Goal: Task Accomplishment & Management: Manage account settings

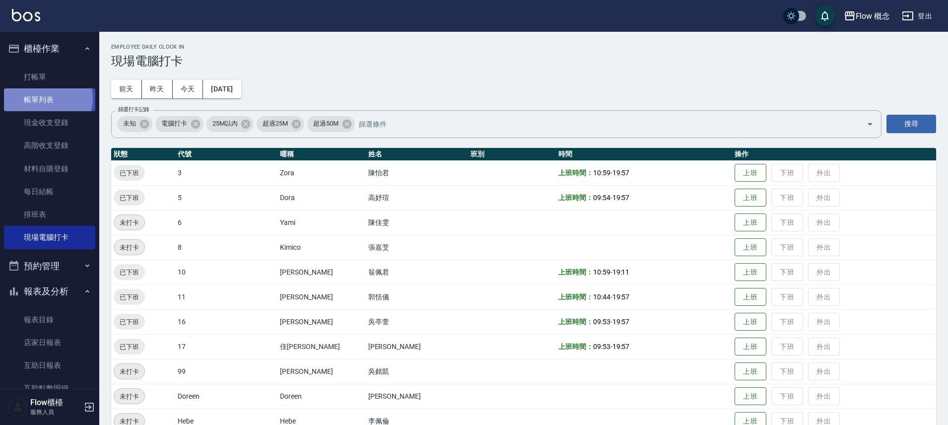
click at [44, 99] on link "帳單列表" at bounding box center [49, 99] width 91 height 23
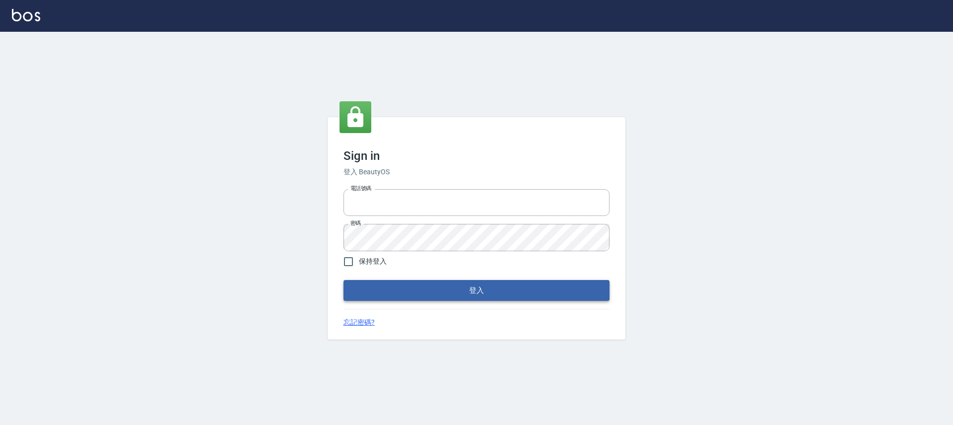
type input "25170116"
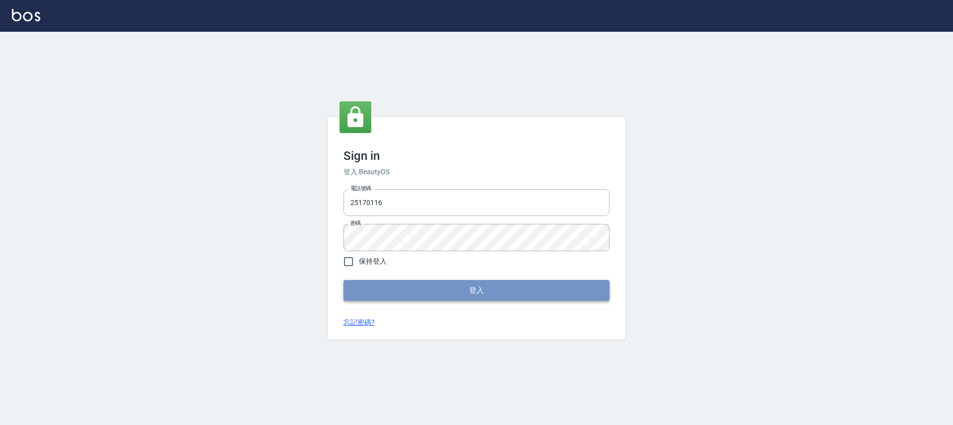
click at [482, 282] on button "登入" at bounding box center [477, 290] width 266 height 21
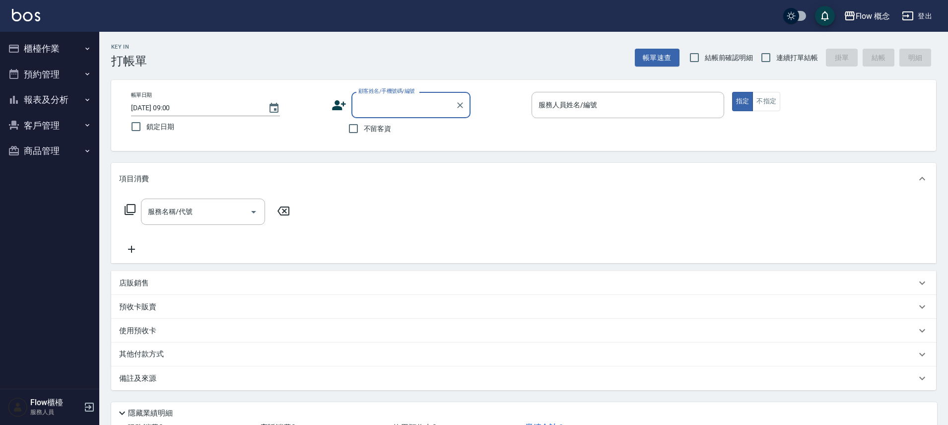
scroll to position [2, 0]
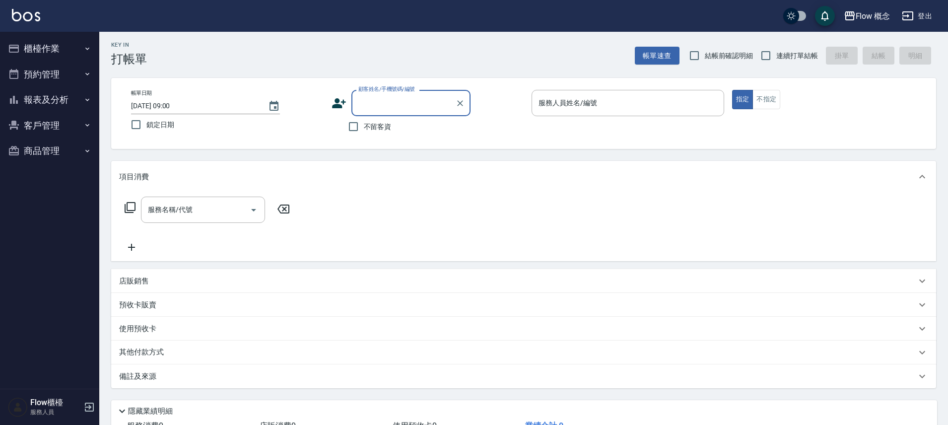
click at [48, 55] on button "櫃檯作業" at bounding box center [49, 49] width 91 height 26
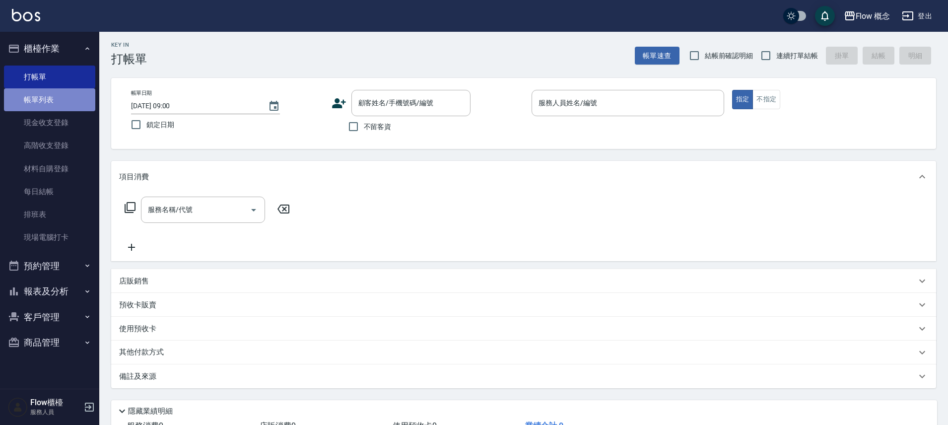
click at [51, 102] on link "帳單列表" at bounding box center [49, 99] width 91 height 23
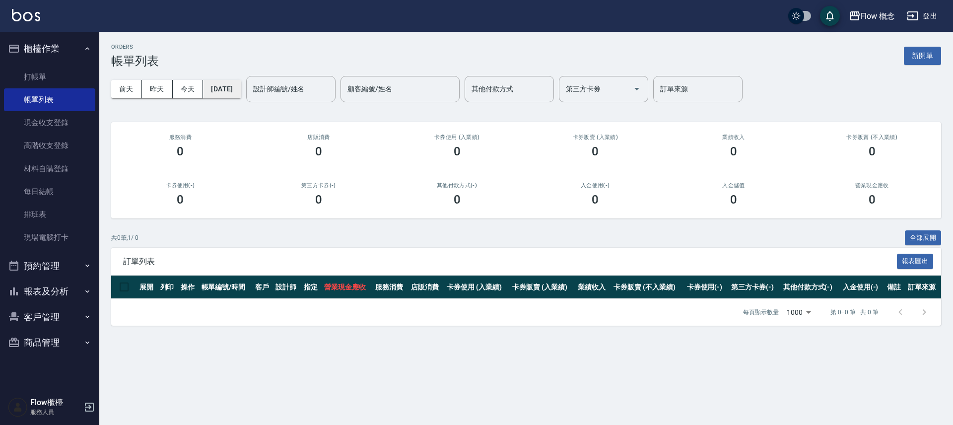
click at [215, 84] on button "[DATE]" at bounding box center [222, 89] width 38 height 18
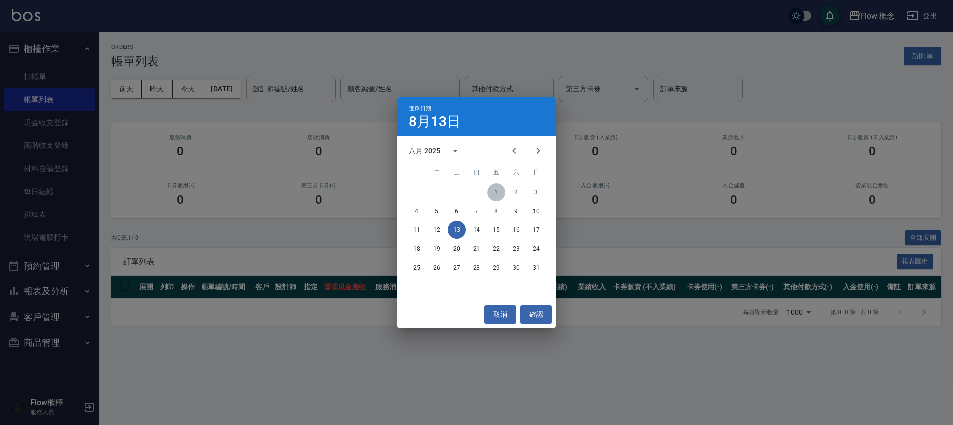
click at [492, 189] on button "1" at bounding box center [497, 192] width 18 height 18
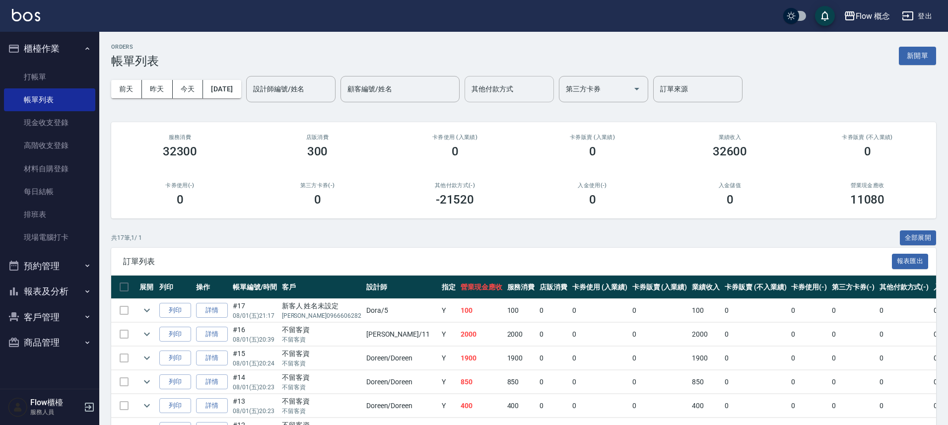
click at [503, 86] on input "其他付款方式" at bounding box center [509, 88] width 80 height 17
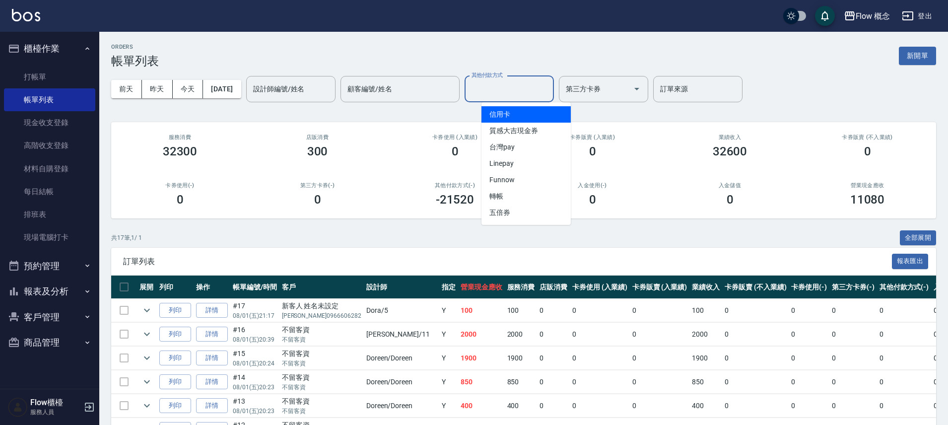
click at [510, 118] on span "信用卡" at bounding box center [526, 114] width 89 height 16
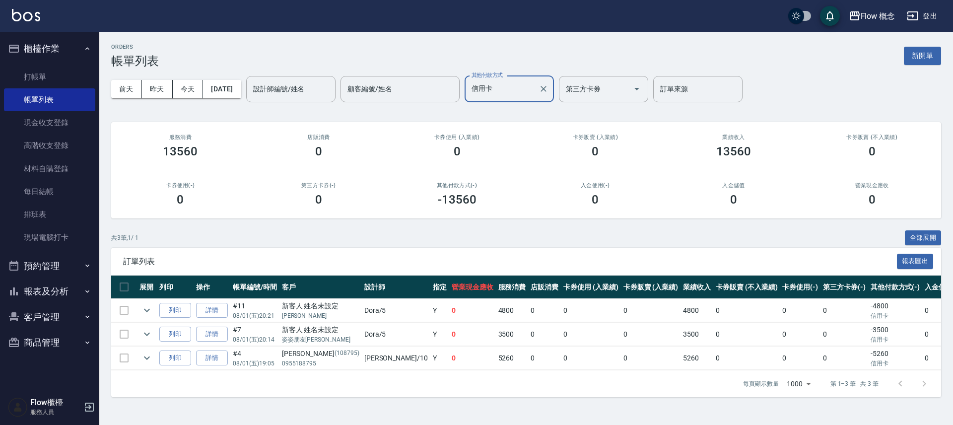
click at [512, 88] on input "信用卡" at bounding box center [502, 88] width 66 height 17
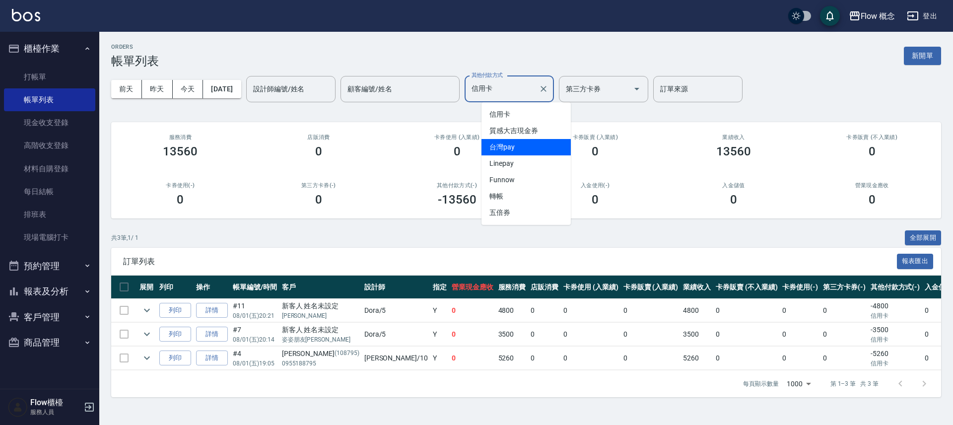
click at [521, 141] on span "台灣pay" at bounding box center [526, 147] width 89 height 16
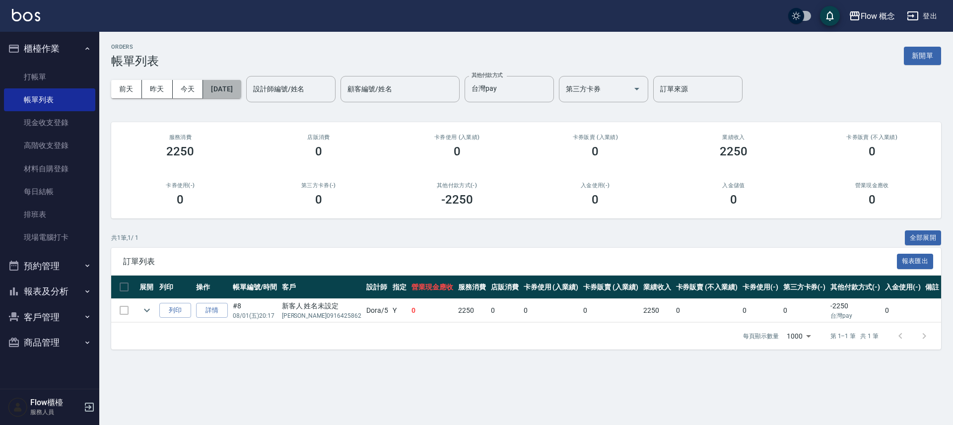
click at [241, 93] on button "[DATE]" at bounding box center [222, 89] width 38 height 18
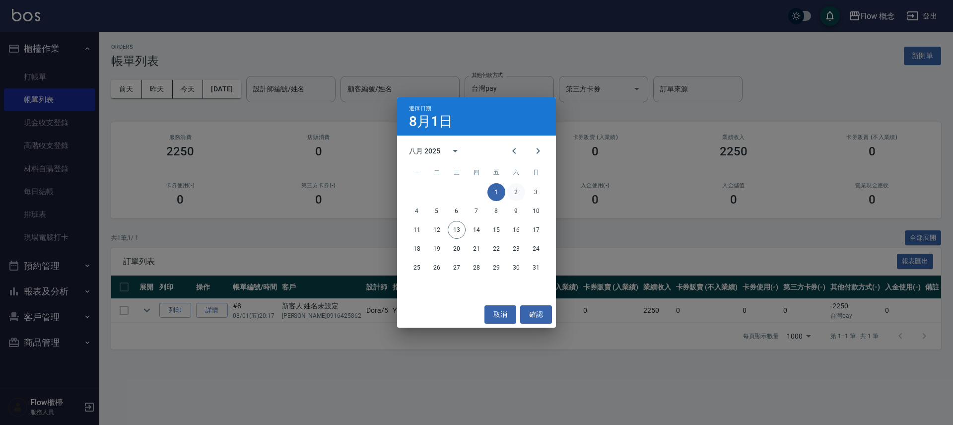
click at [517, 191] on button "2" at bounding box center [517, 192] width 18 height 18
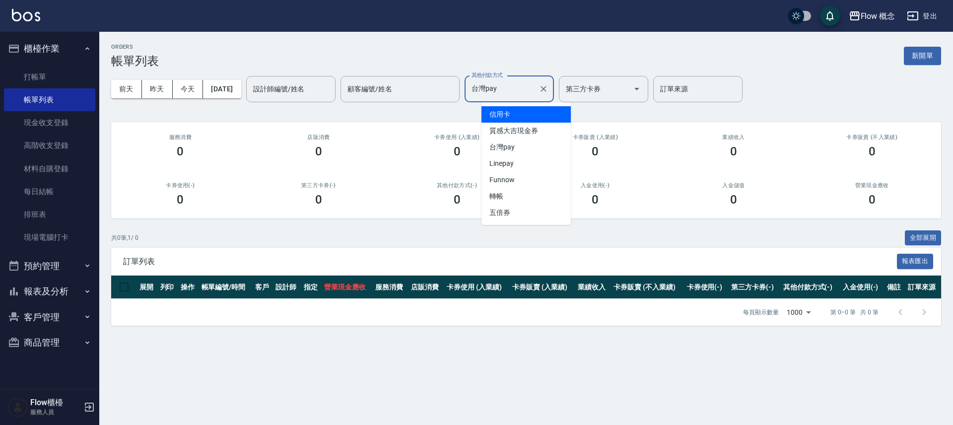
click at [517, 88] on input "台灣pay" at bounding box center [502, 88] width 66 height 17
click at [513, 115] on span "信用卡" at bounding box center [526, 114] width 89 height 16
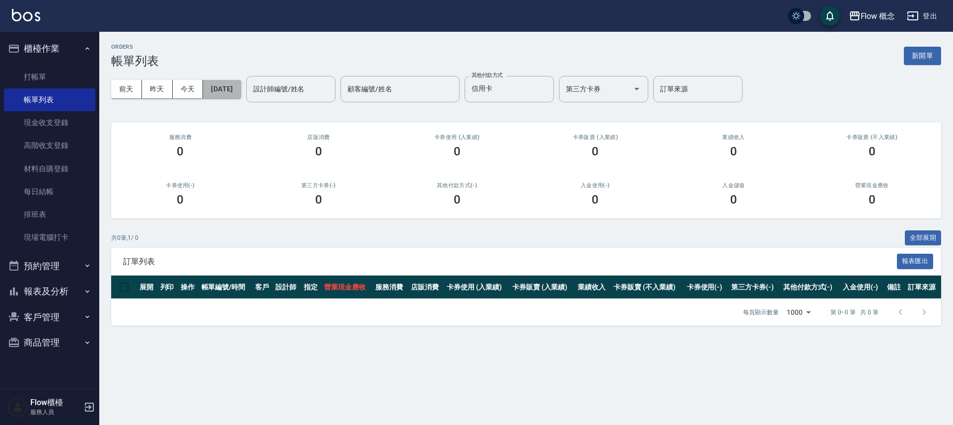
click at [237, 90] on button "[DATE]" at bounding box center [222, 89] width 38 height 18
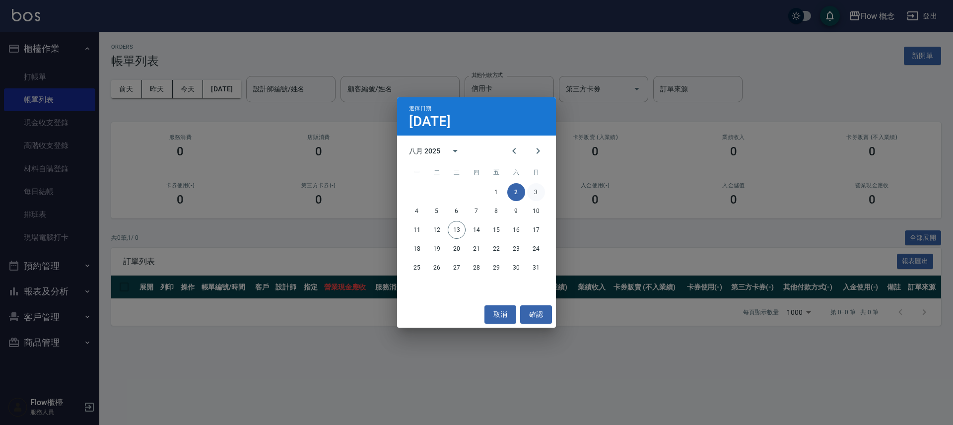
click at [536, 192] on button "3" at bounding box center [536, 192] width 18 height 18
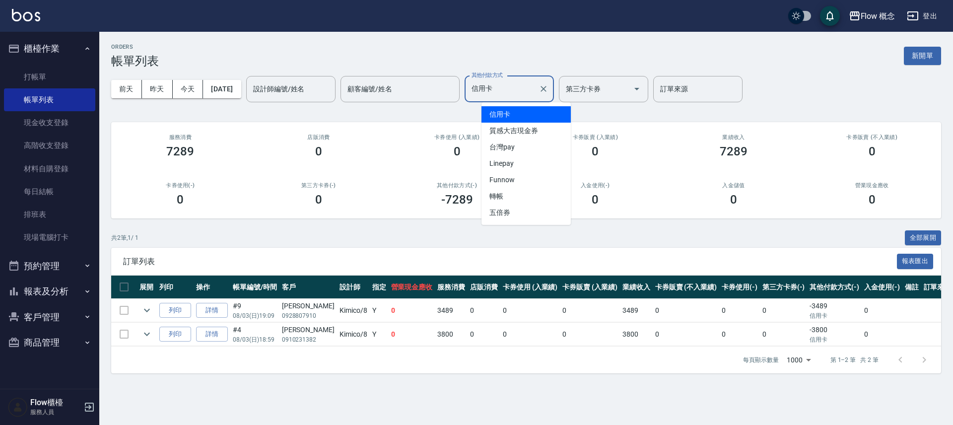
click at [512, 92] on input "信用卡" at bounding box center [502, 88] width 66 height 17
click at [511, 153] on span "台灣pay" at bounding box center [526, 147] width 89 height 16
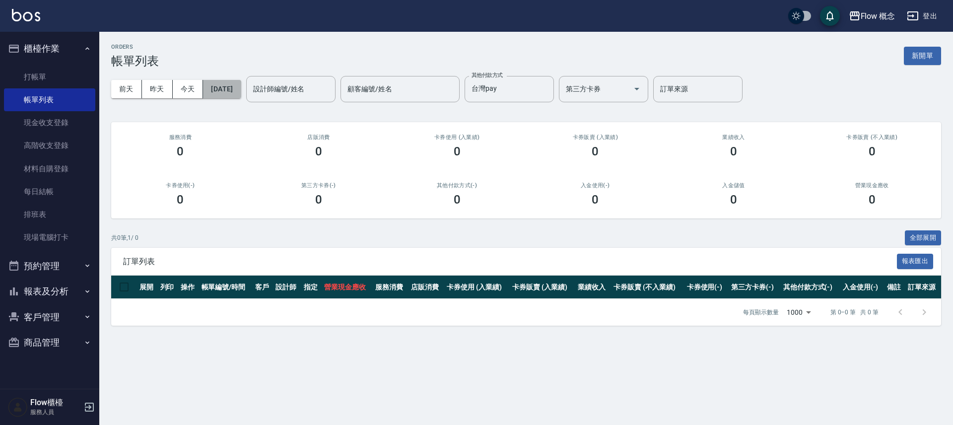
click at [241, 98] on button "[DATE]" at bounding box center [222, 89] width 38 height 18
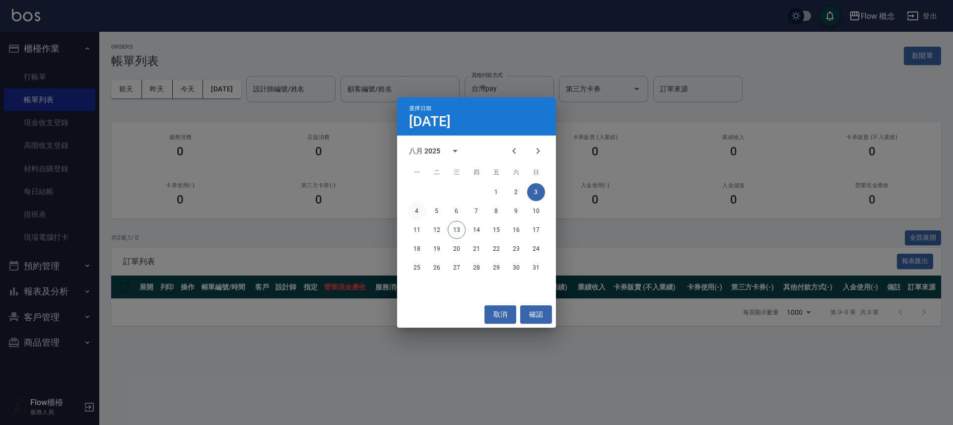
click at [419, 209] on button "4" at bounding box center [417, 211] width 18 height 18
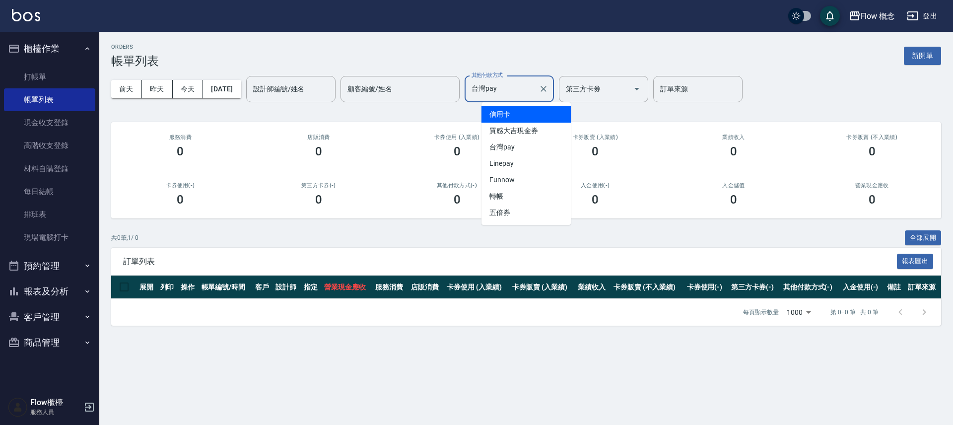
click at [505, 91] on input "台灣pay" at bounding box center [502, 88] width 66 height 17
click at [508, 110] on span "信用卡" at bounding box center [526, 114] width 89 height 16
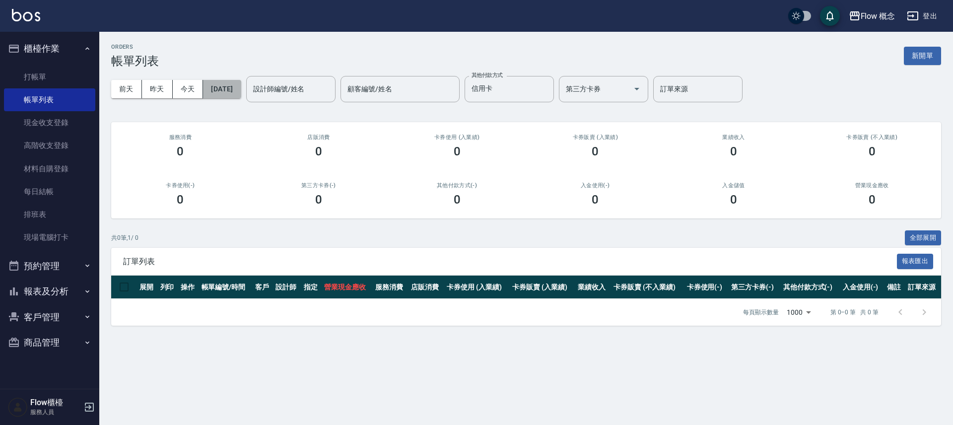
click at [241, 91] on button "[DATE]" at bounding box center [222, 89] width 38 height 18
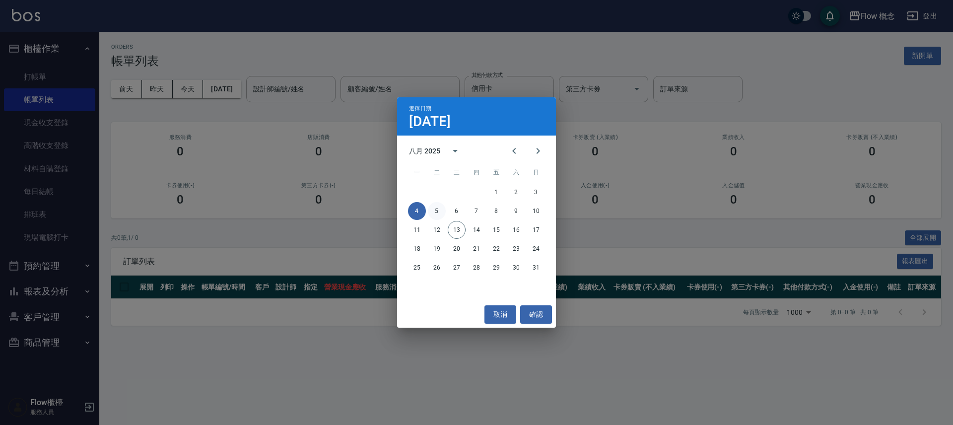
click at [440, 212] on button "5" at bounding box center [437, 211] width 18 height 18
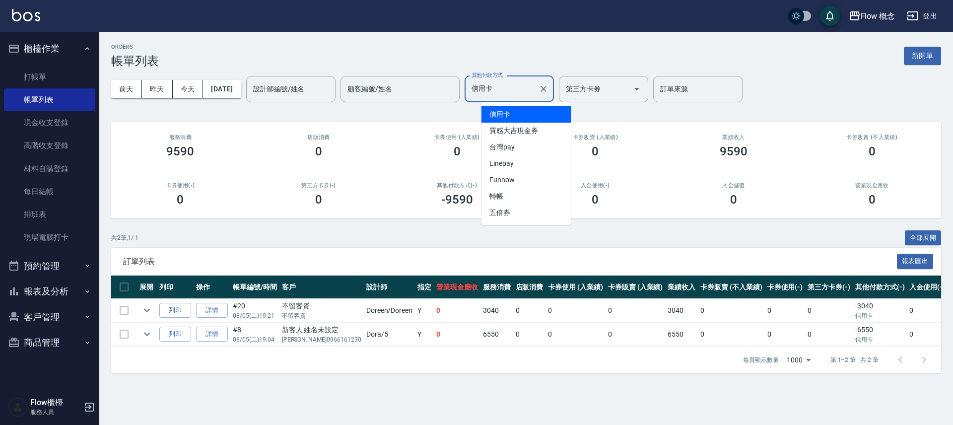
click at [532, 87] on input "信用卡" at bounding box center [502, 88] width 66 height 17
click at [514, 149] on span "台灣pay" at bounding box center [526, 147] width 89 height 16
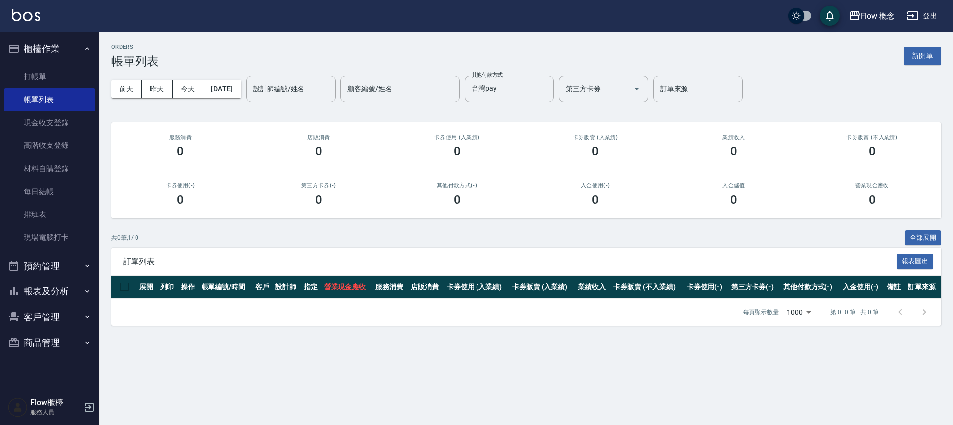
click at [203, 75] on div "前天 昨天 今天 2025/08/05 設計師編號/姓名 設計師編號/姓名 顧客編號/姓名 顧客編號/姓名 其他付款方式 台灣pay 其他付款方式 第三方卡券…" at bounding box center [526, 89] width 830 height 42
click at [222, 79] on div "前天 昨天 今天 2025/08/05 設計師編號/姓名 設計師編號/姓名 顧客編號/姓名 顧客編號/姓名 其他付款方式 台灣pay 其他付款方式 第三方卡券…" at bounding box center [526, 89] width 830 height 42
click at [225, 82] on button "[DATE]" at bounding box center [222, 89] width 38 height 18
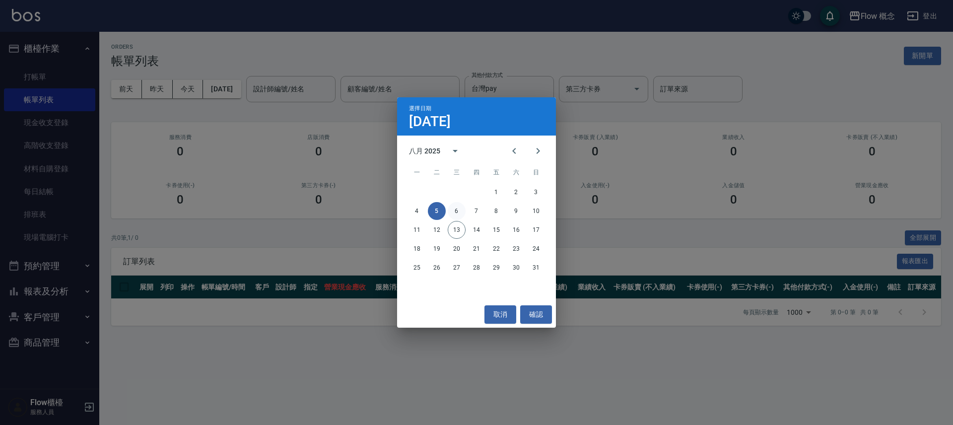
click at [457, 212] on button "6" at bounding box center [457, 211] width 18 height 18
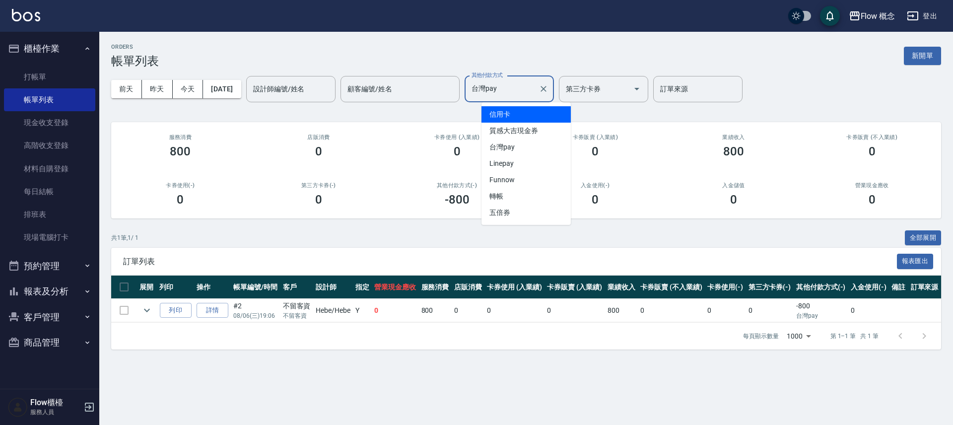
click at [514, 89] on input "台灣pay" at bounding box center [502, 88] width 66 height 17
click at [518, 117] on span "信用卡" at bounding box center [526, 114] width 89 height 16
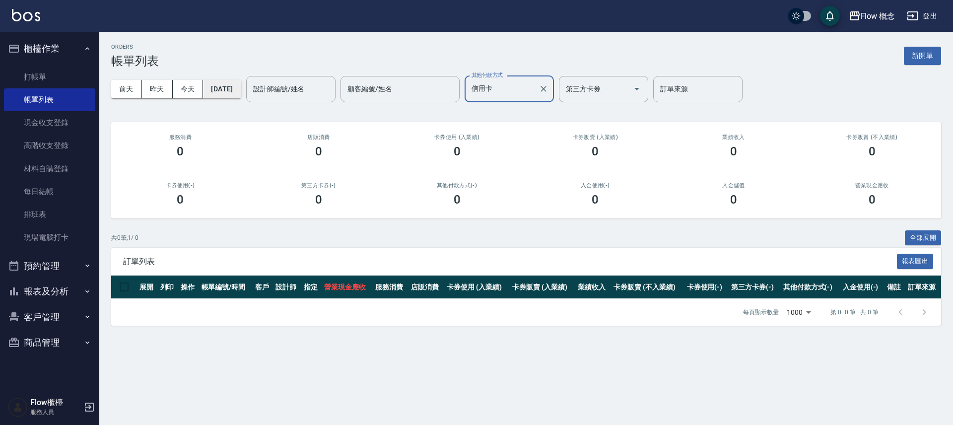
click at [231, 87] on button "[DATE]" at bounding box center [222, 89] width 38 height 18
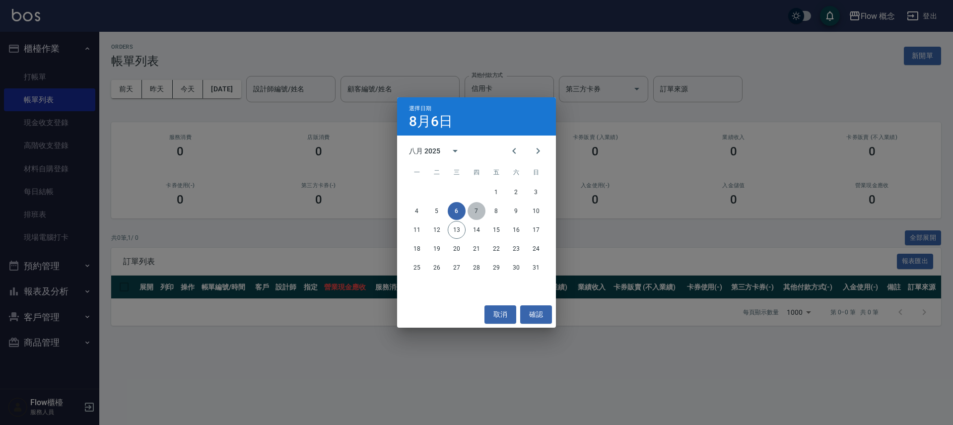
click at [475, 216] on button "7" at bounding box center [477, 211] width 18 height 18
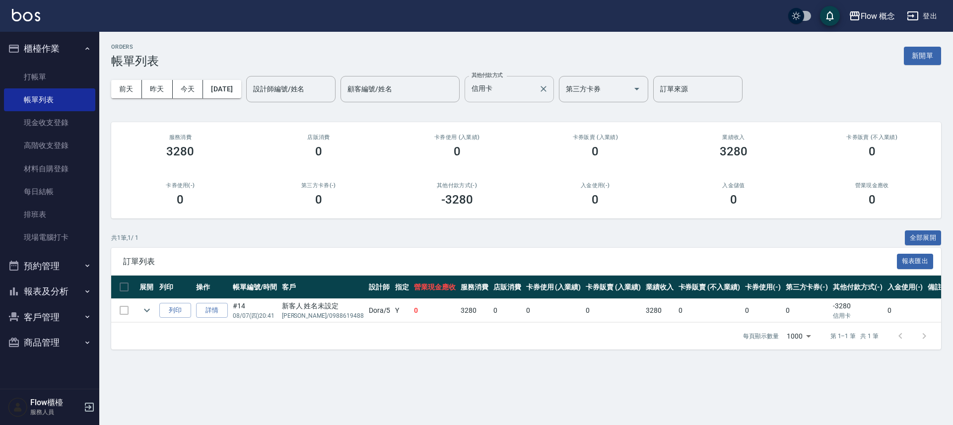
click at [510, 94] on input "信用卡" at bounding box center [502, 88] width 66 height 17
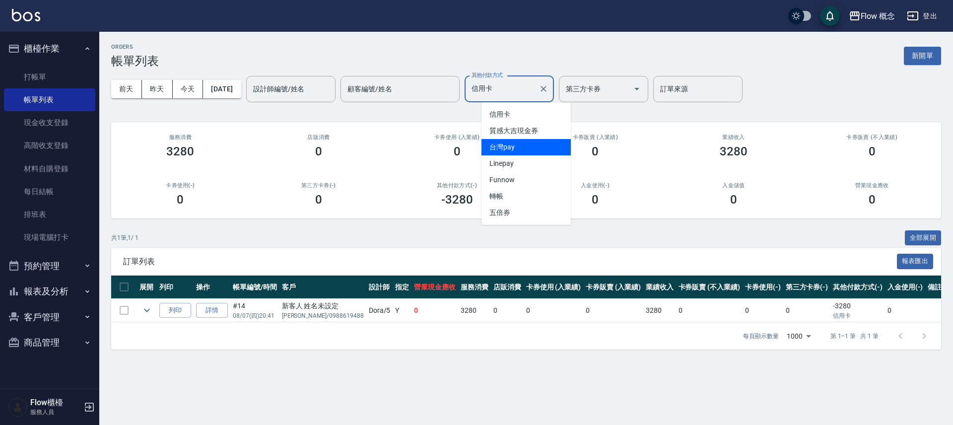
click at [515, 148] on span "台灣pay" at bounding box center [526, 147] width 89 height 16
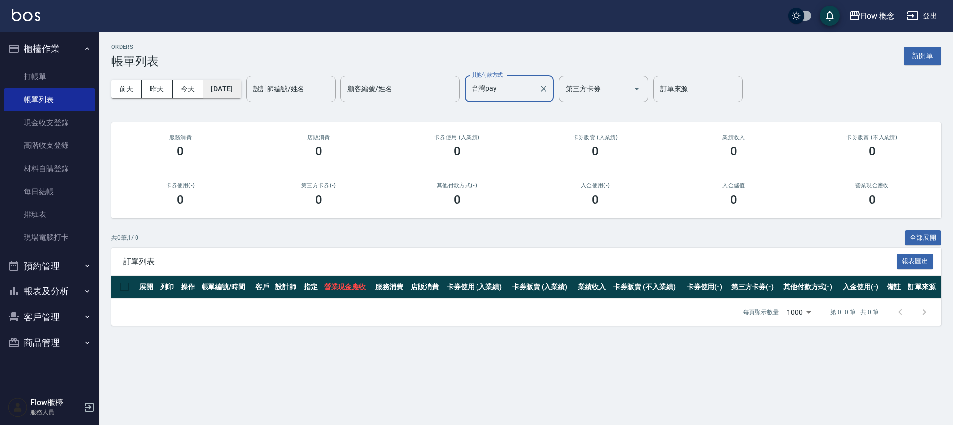
click at [241, 84] on button "[DATE]" at bounding box center [222, 89] width 38 height 18
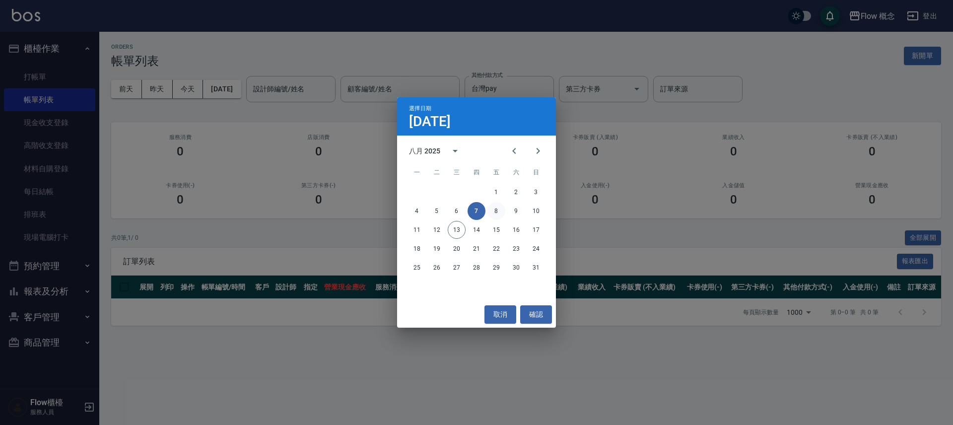
click at [495, 209] on button "8" at bounding box center [497, 211] width 18 height 18
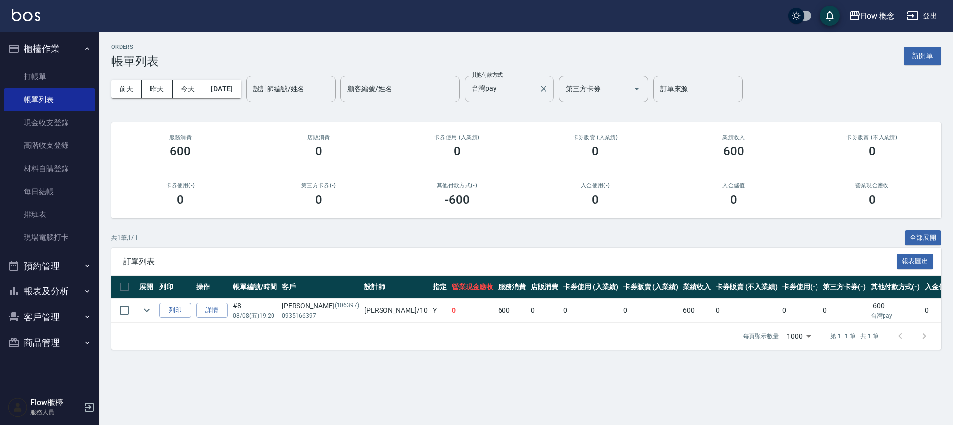
click at [528, 88] on input "台灣pay" at bounding box center [502, 88] width 66 height 17
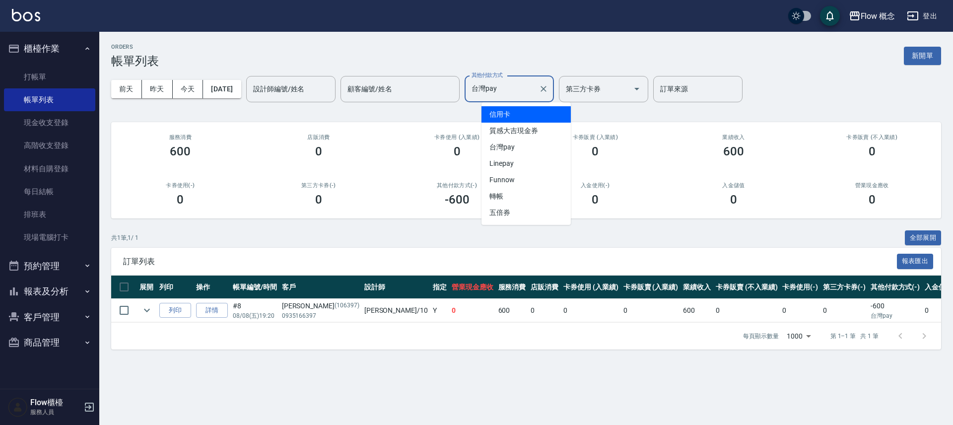
click at [525, 113] on span "信用卡" at bounding box center [526, 114] width 89 height 16
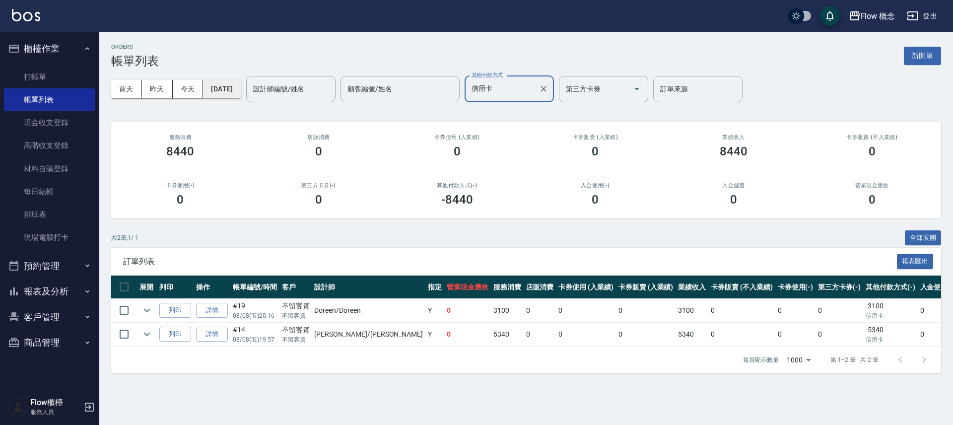
click at [241, 85] on button "[DATE]" at bounding box center [222, 89] width 38 height 18
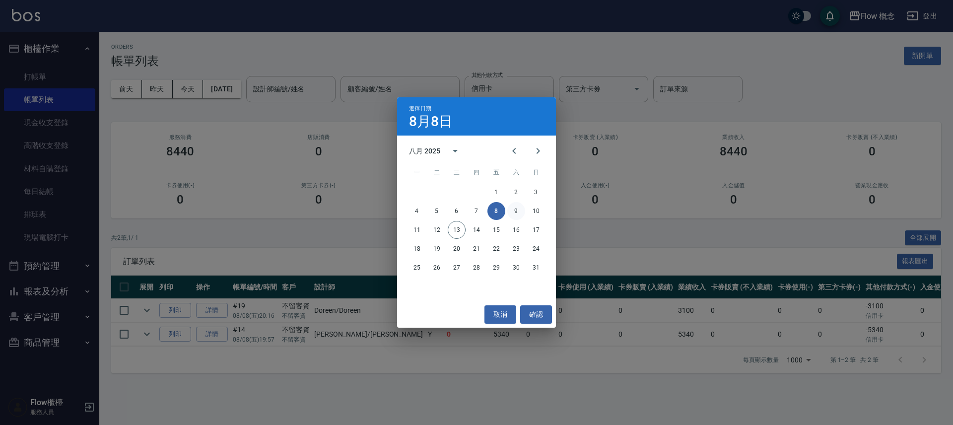
click at [512, 212] on button "9" at bounding box center [517, 211] width 18 height 18
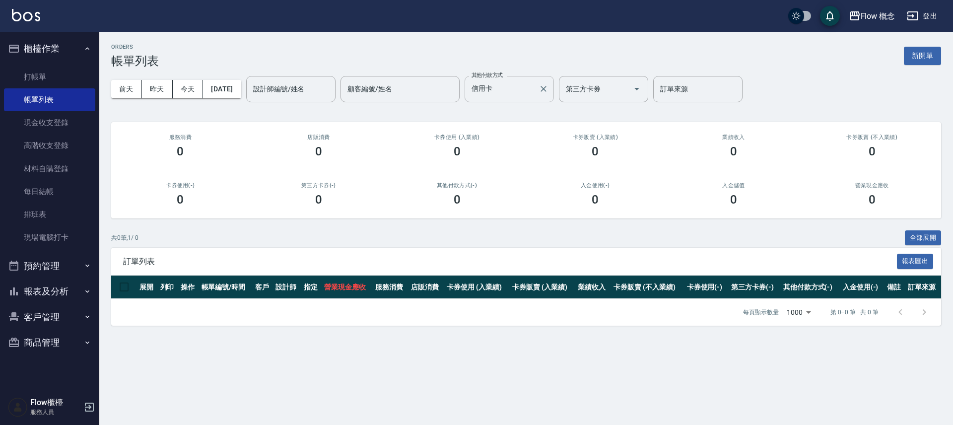
click at [526, 100] on div "信用卡 其他付款方式" at bounding box center [509, 89] width 89 height 26
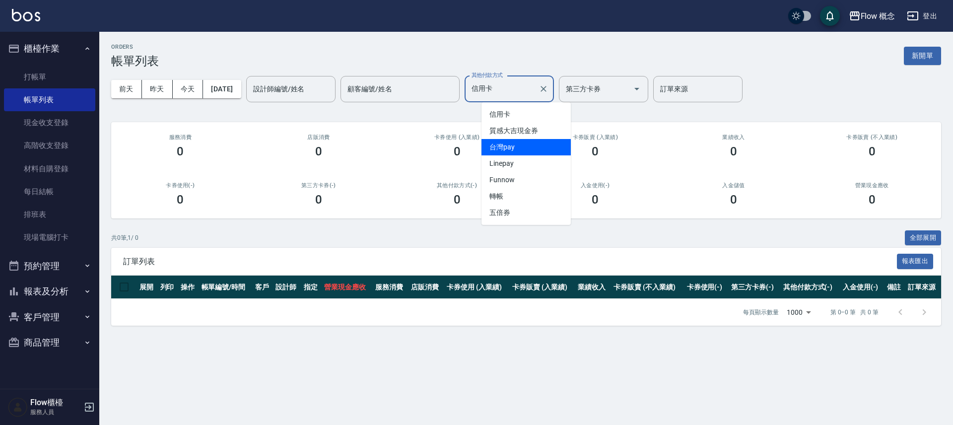
click at [513, 145] on span "台灣pay" at bounding box center [526, 147] width 89 height 16
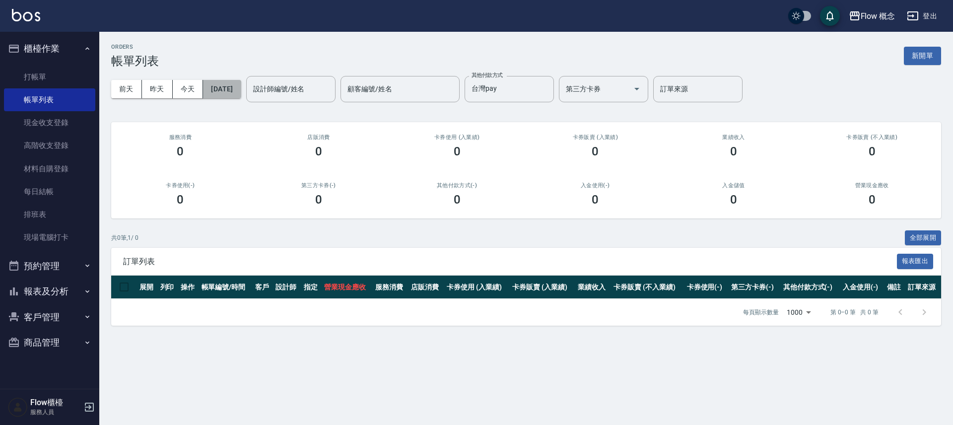
click at [234, 89] on button "[DATE]" at bounding box center [222, 89] width 38 height 18
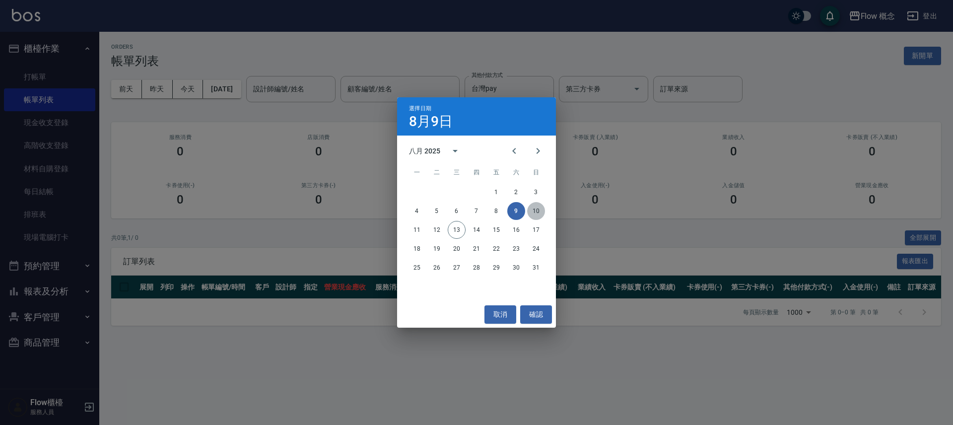
click at [541, 206] on button "10" at bounding box center [536, 211] width 18 height 18
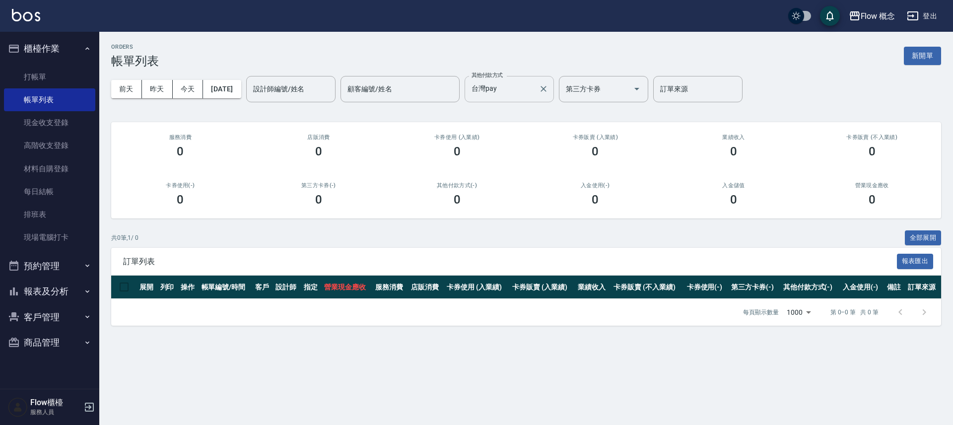
click at [518, 90] on input "台灣pay" at bounding box center [502, 88] width 66 height 17
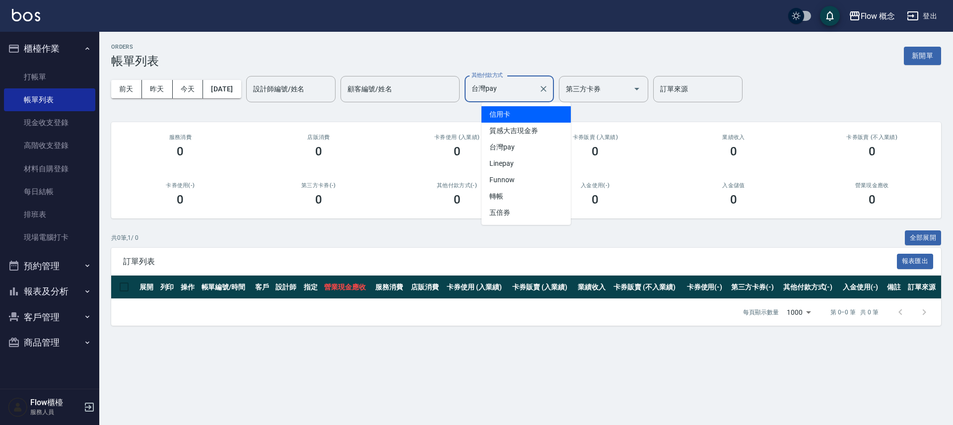
click at [510, 113] on span "信用卡" at bounding box center [526, 114] width 89 height 16
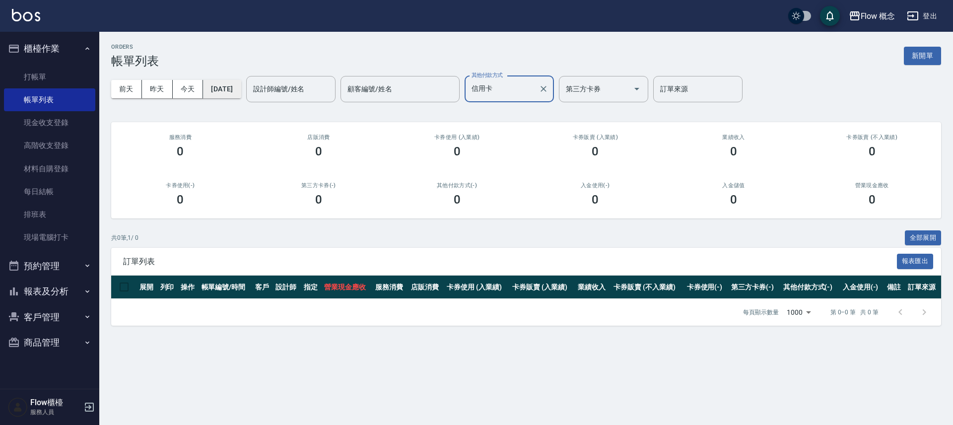
click at [241, 86] on button "[DATE]" at bounding box center [222, 89] width 38 height 18
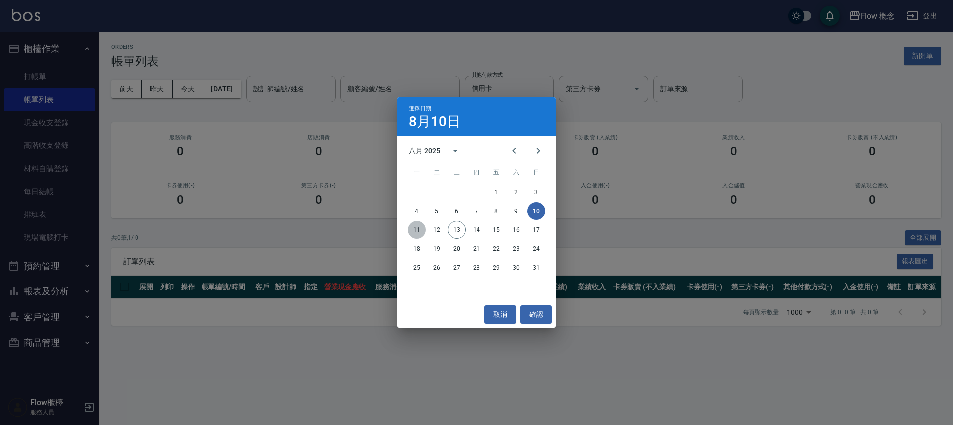
click at [419, 230] on button "11" at bounding box center [417, 230] width 18 height 18
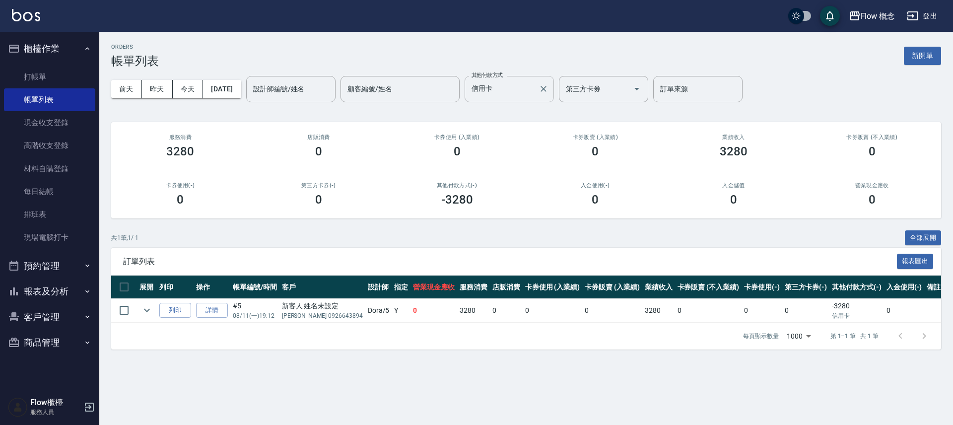
click at [509, 84] on input "信用卡" at bounding box center [502, 88] width 66 height 17
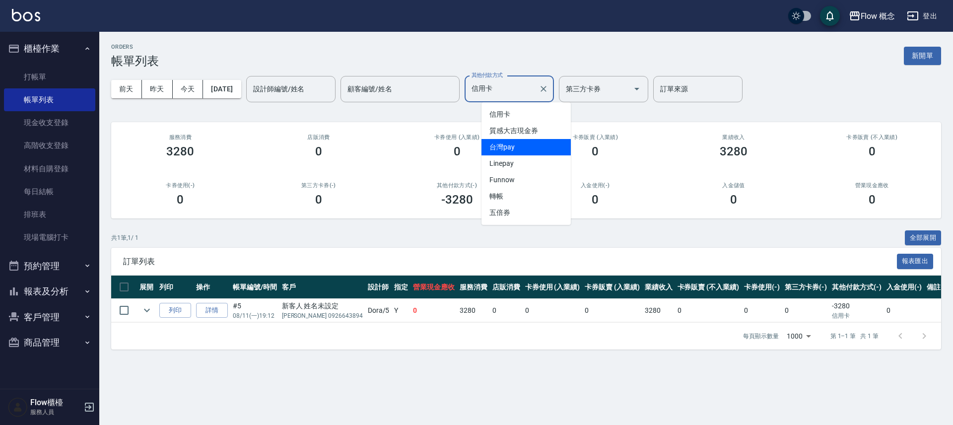
click at [508, 147] on span "台灣pay" at bounding box center [526, 147] width 89 height 16
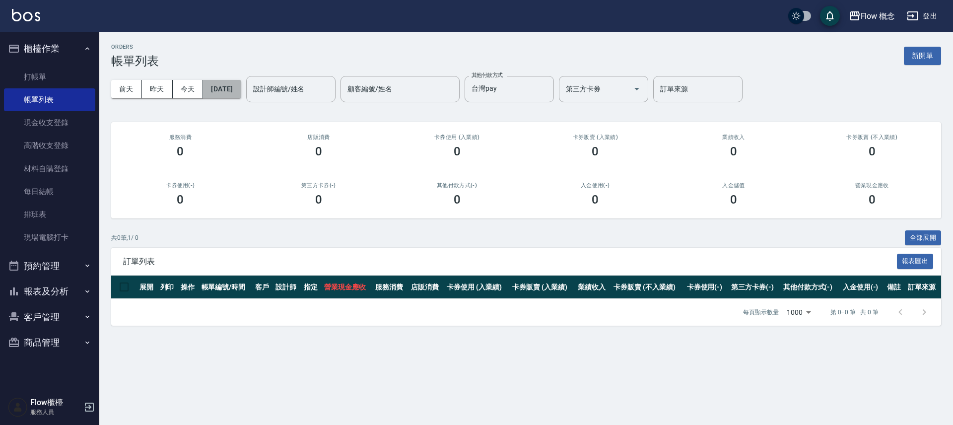
click at [241, 82] on button "[DATE]" at bounding box center [222, 89] width 38 height 18
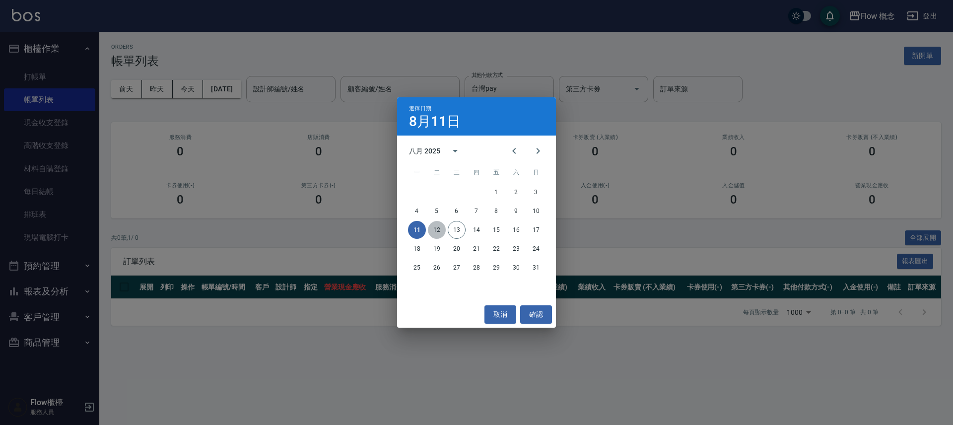
click at [433, 226] on button "12" at bounding box center [437, 230] width 18 height 18
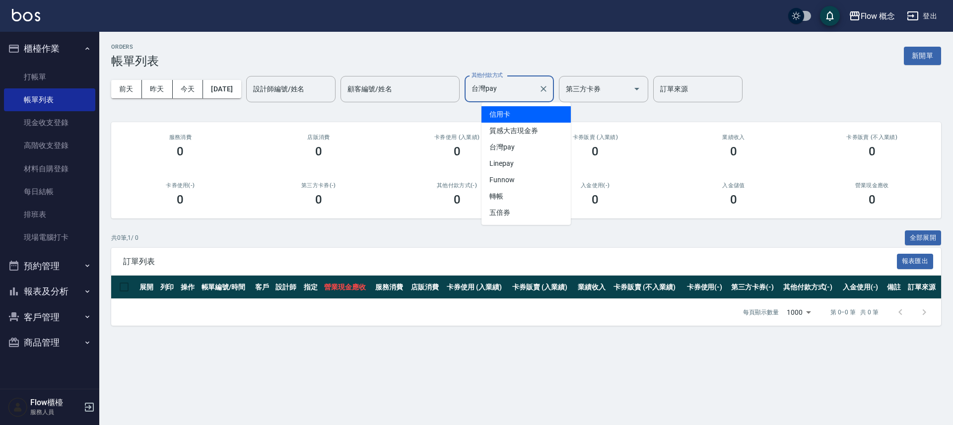
click at [525, 81] on input "台灣pay" at bounding box center [502, 88] width 66 height 17
click at [514, 112] on span "信用卡" at bounding box center [526, 114] width 89 height 16
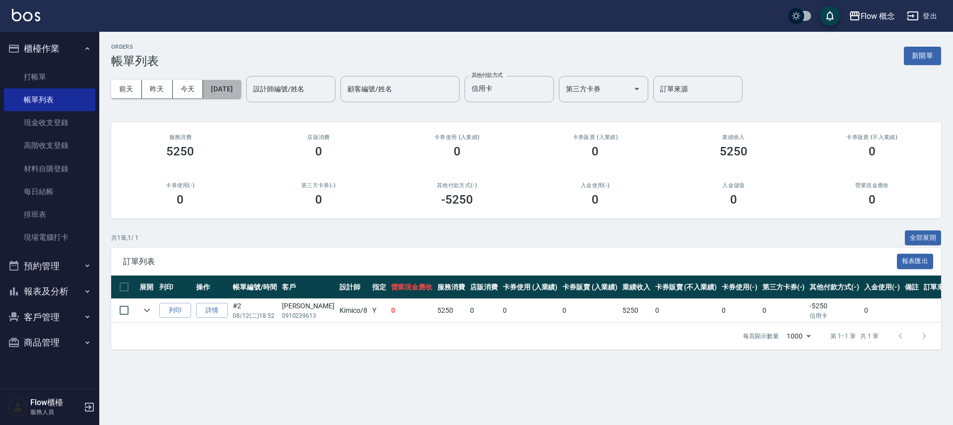
click at [241, 87] on button "[DATE]" at bounding box center [222, 89] width 38 height 18
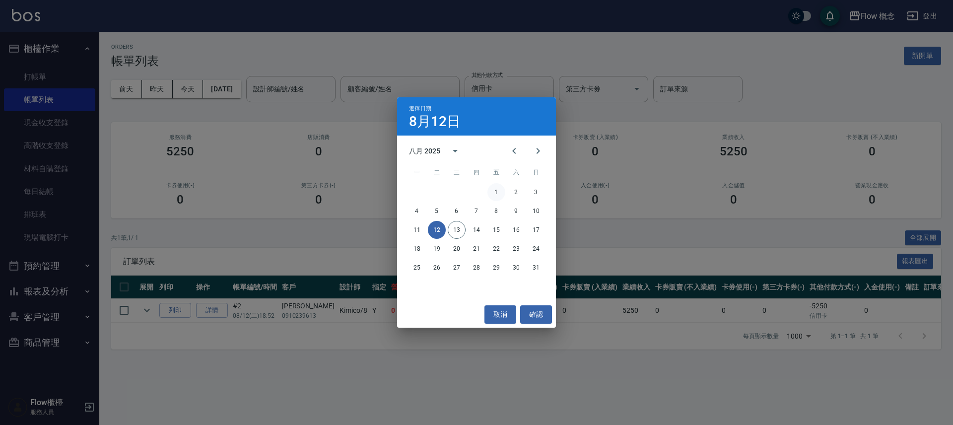
click at [498, 195] on button "1" at bounding box center [497, 192] width 18 height 18
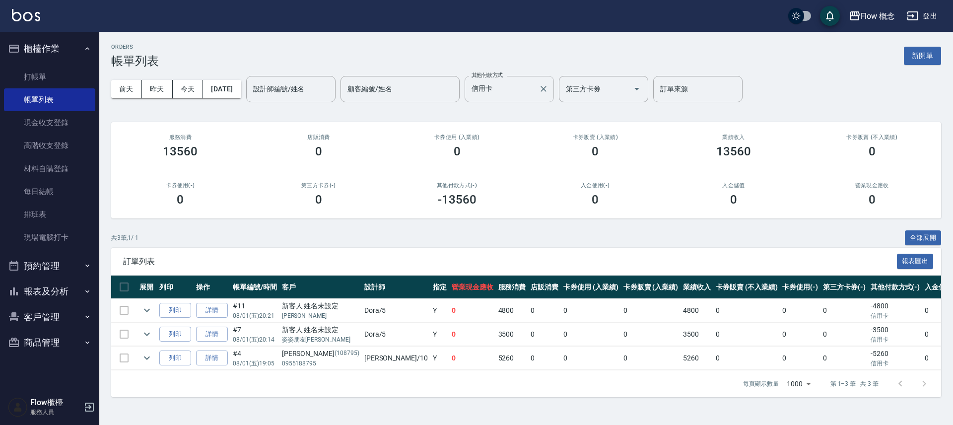
click at [505, 94] on input "信用卡" at bounding box center [502, 88] width 66 height 17
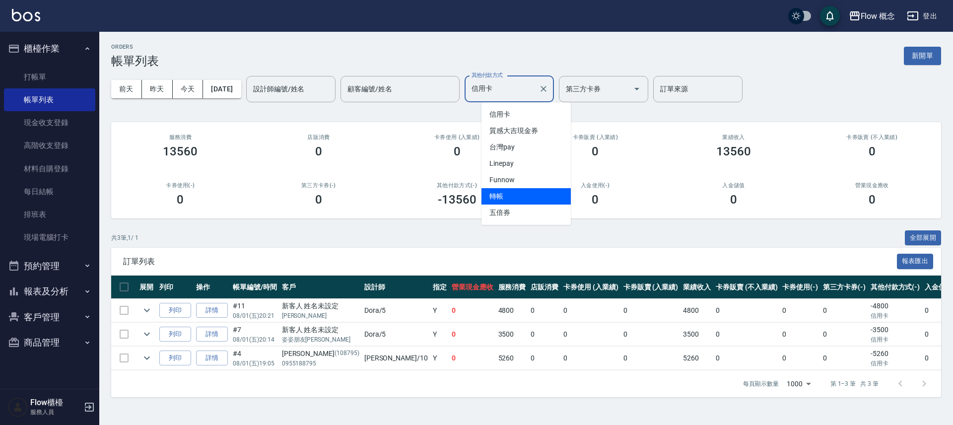
click at [506, 192] on span "轉帳" at bounding box center [526, 196] width 89 height 16
type input "轉帳"
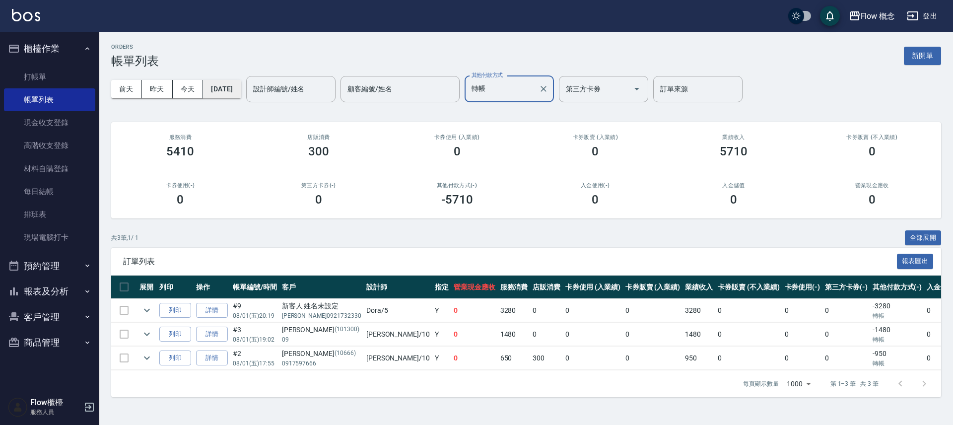
click at [240, 90] on button "[DATE]" at bounding box center [222, 89] width 38 height 18
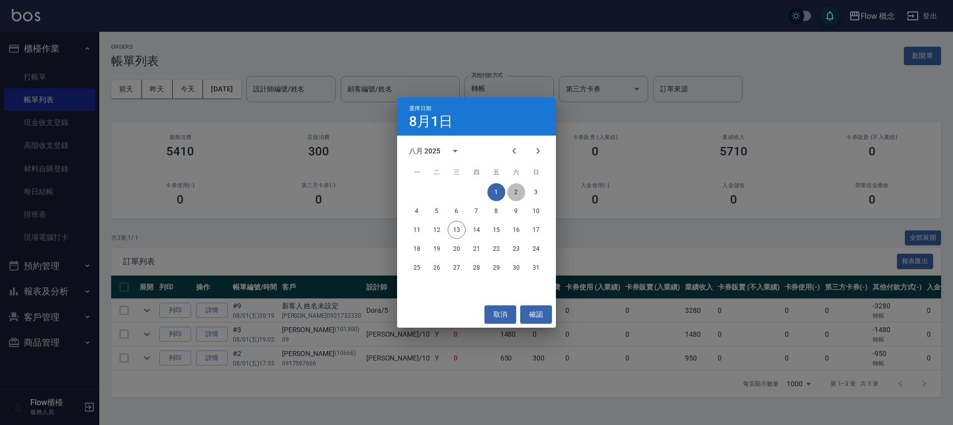
click at [519, 196] on button "2" at bounding box center [517, 192] width 18 height 18
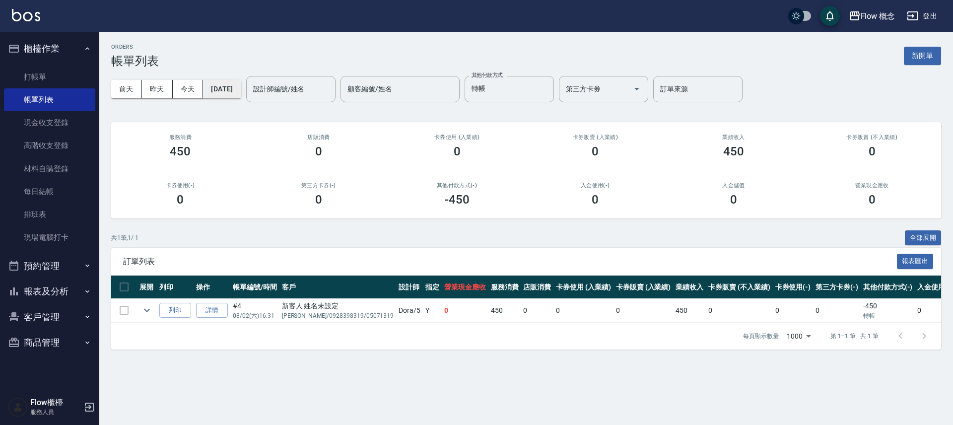
click at [241, 91] on button "[DATE]" at bounding box center [222, 89] width 38 height 18
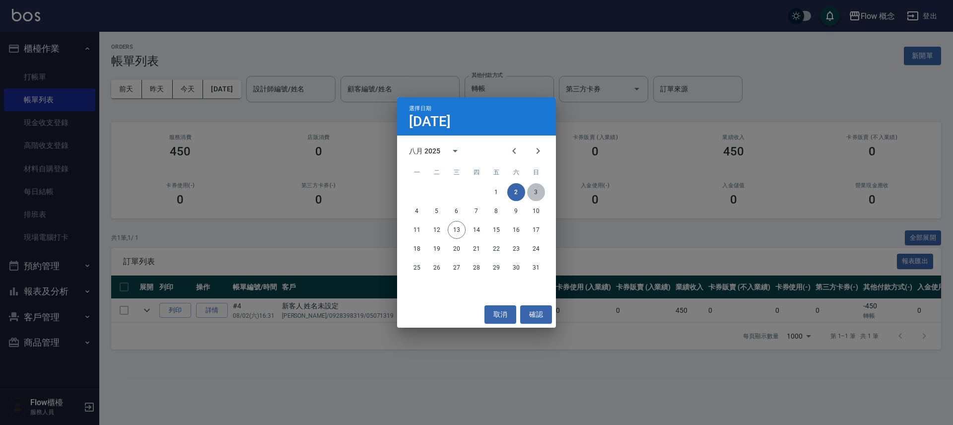
click at [536, 196] on button "3" at bounding box center [536, 192] width 18 height 18
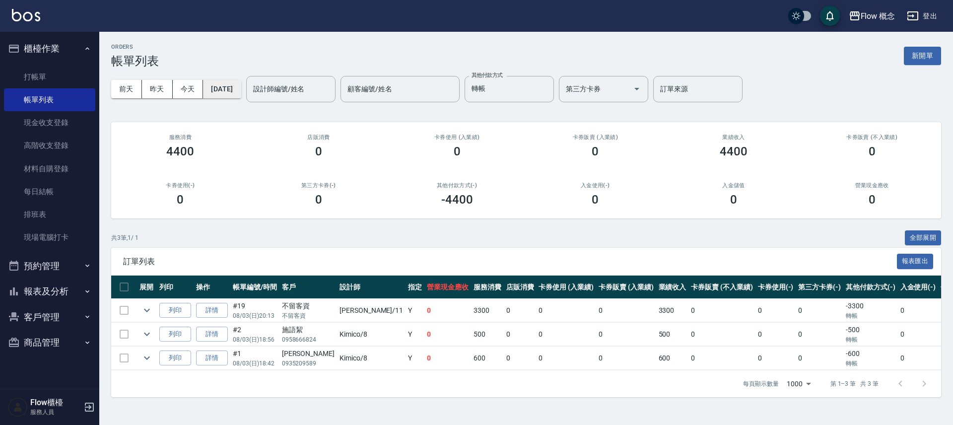
click at [226, 92] on button "[DATE]" at bounding box center [222, 89] width 38 height 18
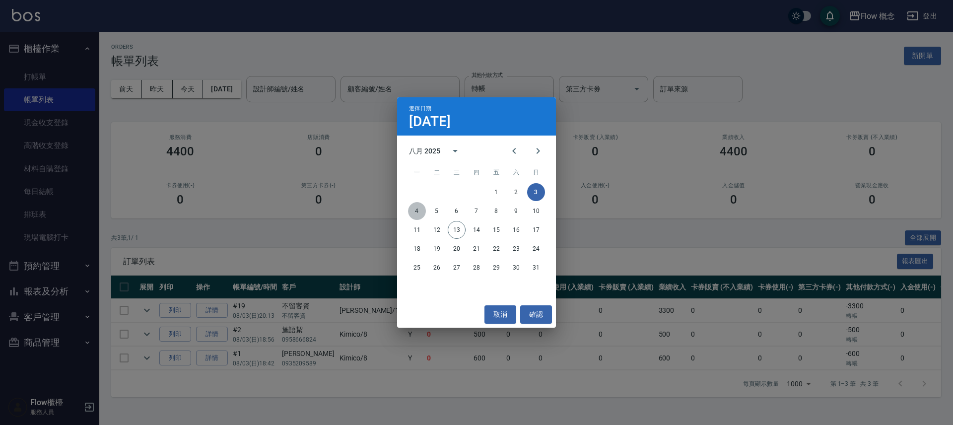
click at [416, 213] on button "4" at bounding box center [417, 211] width 18 height 18
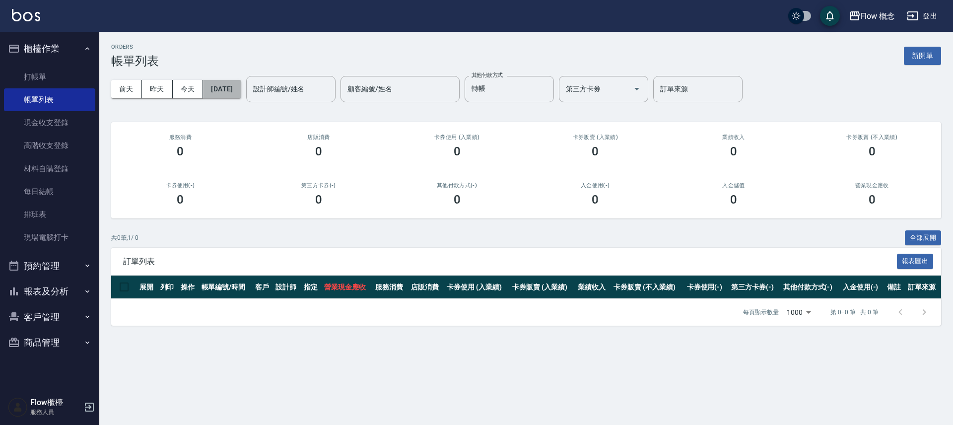
click at [236, 88] on button "[DATE]" at bounding box center [222, 89] width 38 height 18
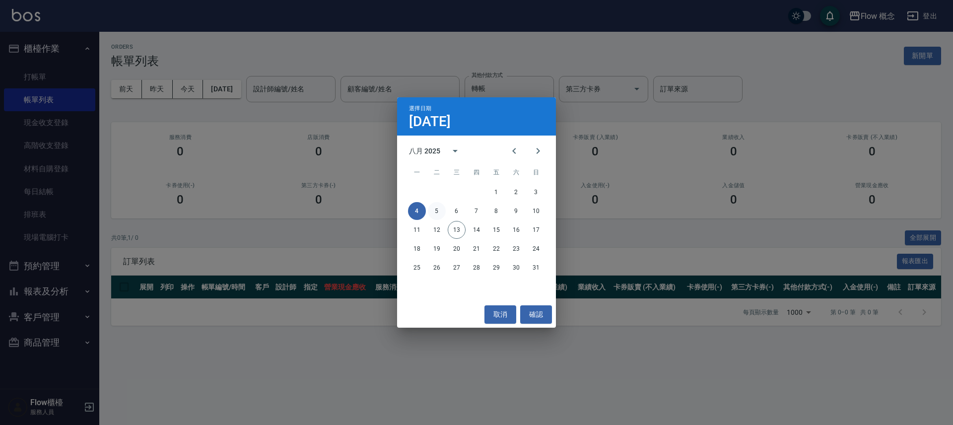
click at [444, 210] on button "5" at bounding box center [437, 211] width 18 height 18
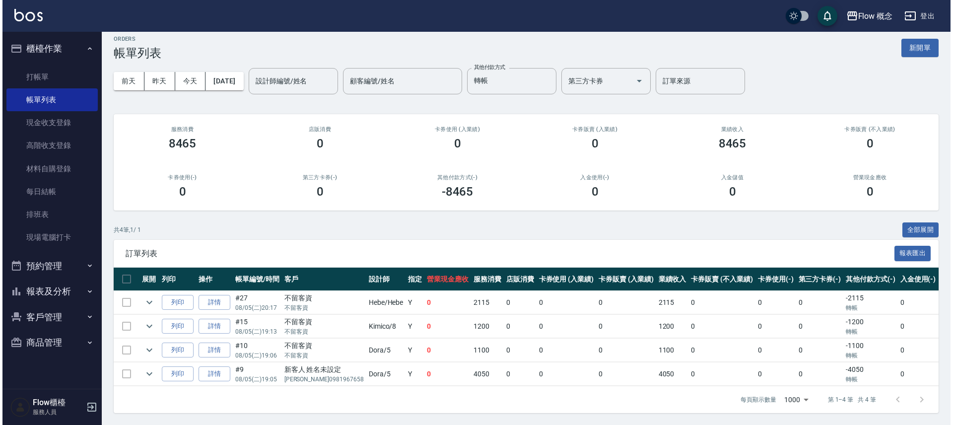
scroll to position [15, 0]
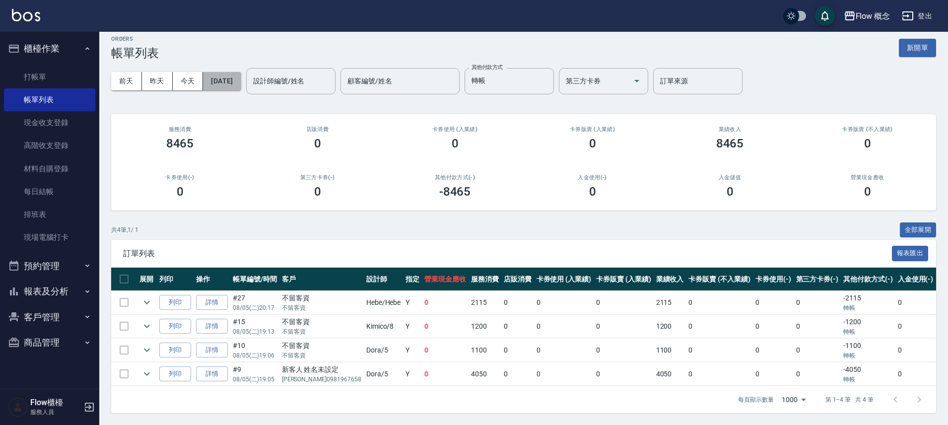
click at [239, 72] on button "[DATE]" at bounding box center [222, 81] width 38 height 18
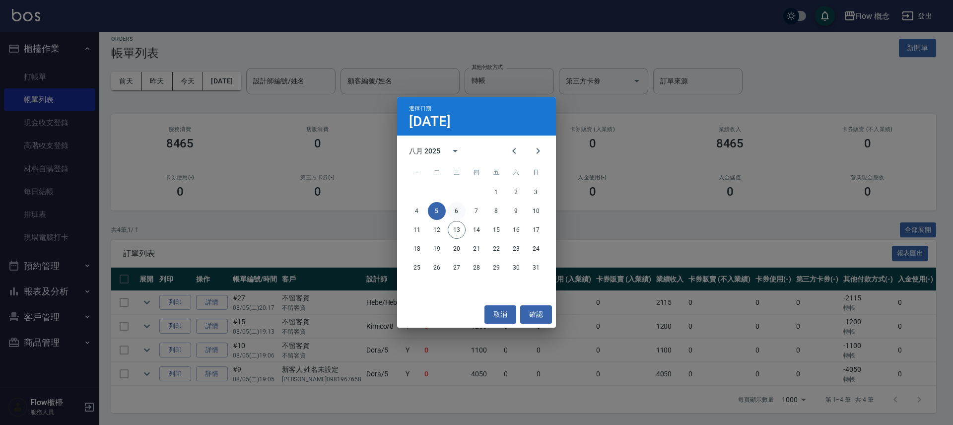
click at [455, 212] on button "6" at bounding box center [457, 211] width 18 height 18
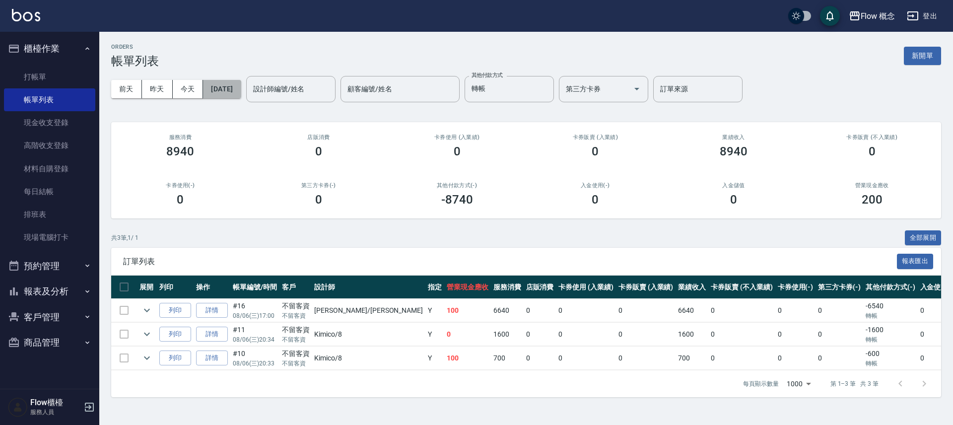
click at [233, 85] on button "[DATE]" at bounding box center [222, 89] width 38 height 18
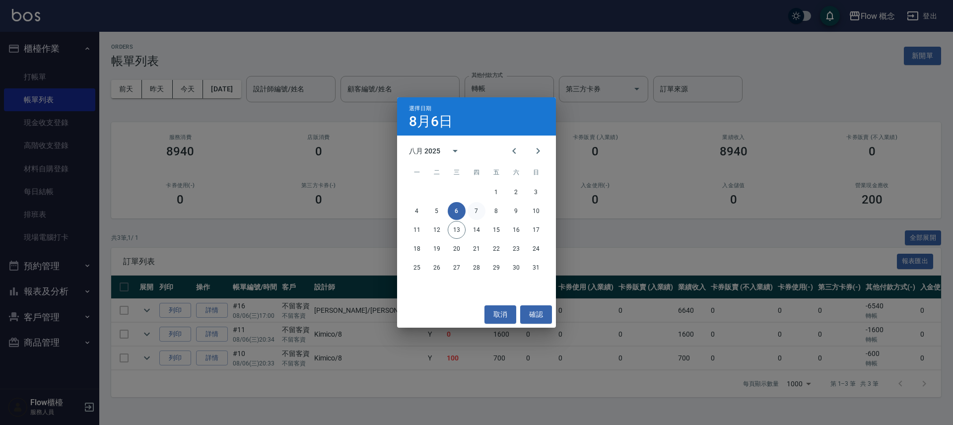
click at [478, 206] on button "7" at bounding box center [477, 211] width 18 height 18
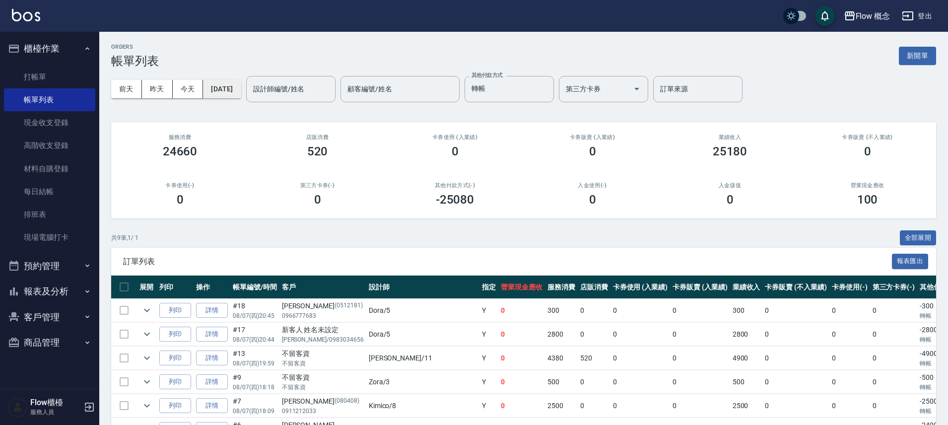
click at [220, 81] on button "[DATE]" at bounding box center [222, 89] width 38 height 18
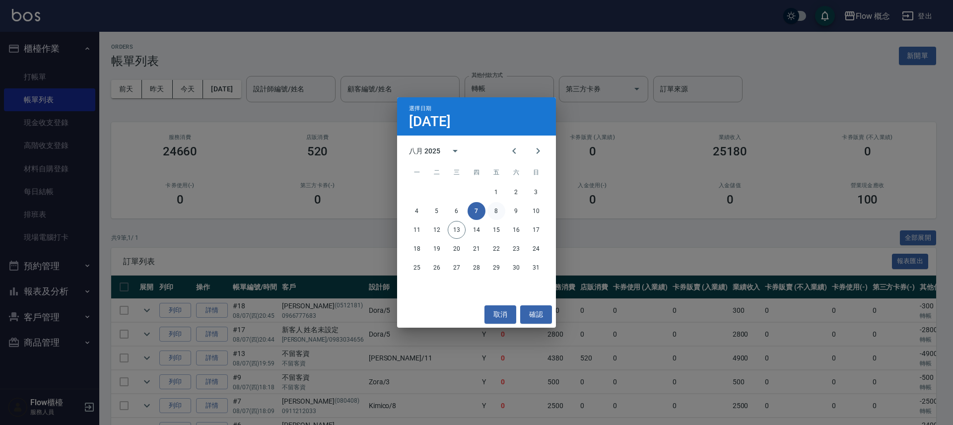
click at [494, 215] on button "8" at bounding box center [497, 211] width 18 height 18
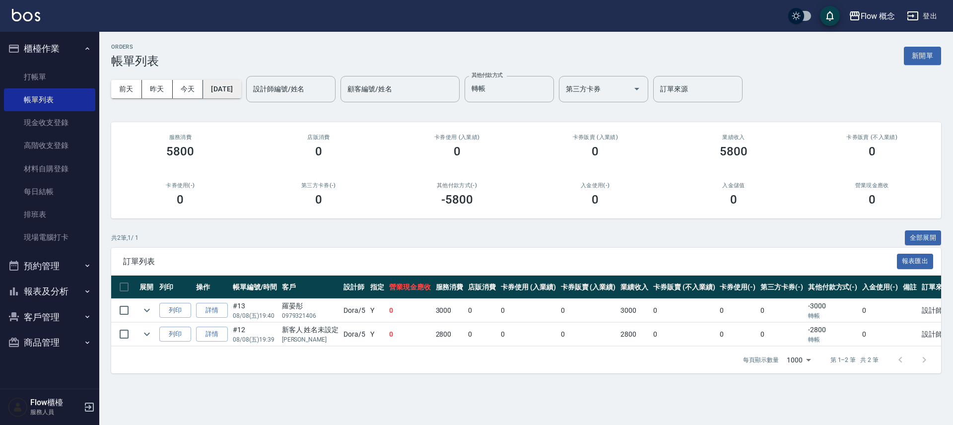
click at [219, 88] on button "[DATE]" at bounding box center [222, 89] width 38 height 18
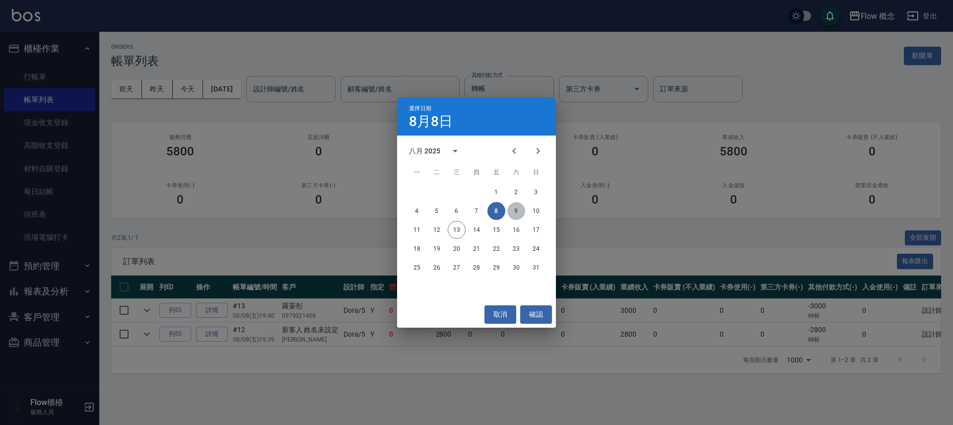
click at [516, 209] on button "9" at bounding box center [517, 211] width 18 height 18
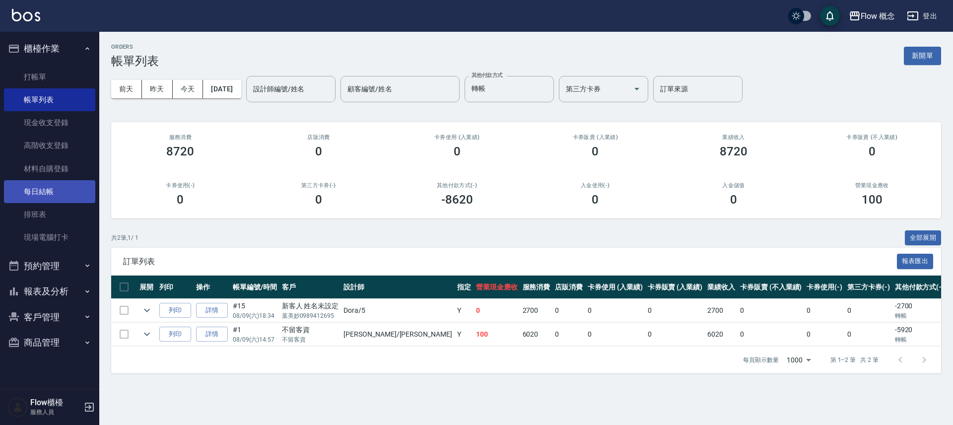
click at [57, 197] on link "每日結帳" at bounding box center [49, 191] width 91 height 23
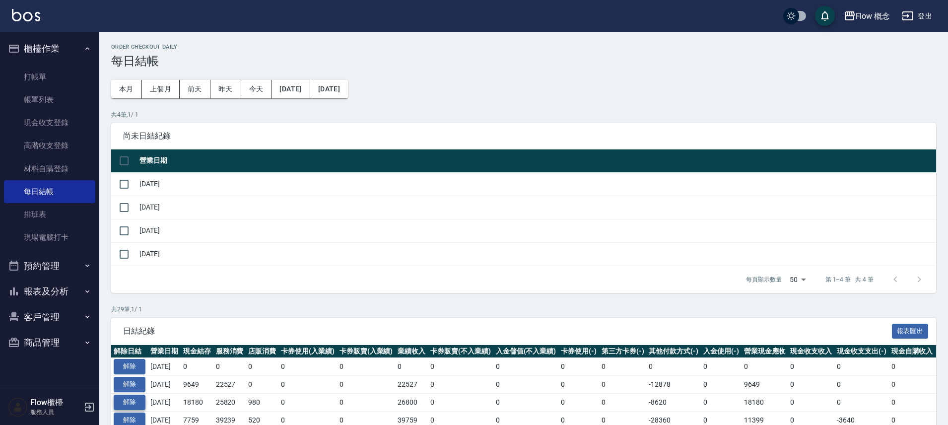
click at [142, 399] on button "解除" at bounding box center [130, 402] width 32 height 15
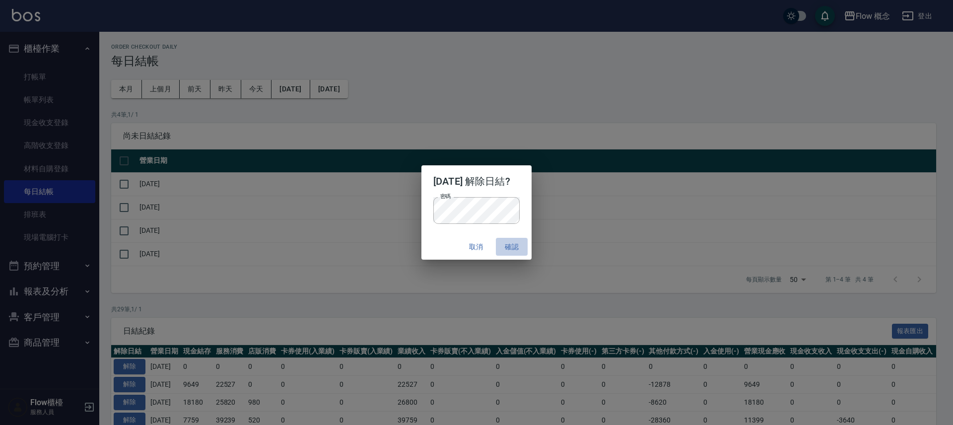
click at [523, 245] on button "確認" at bounding box center [512, 247] width 32 height 18
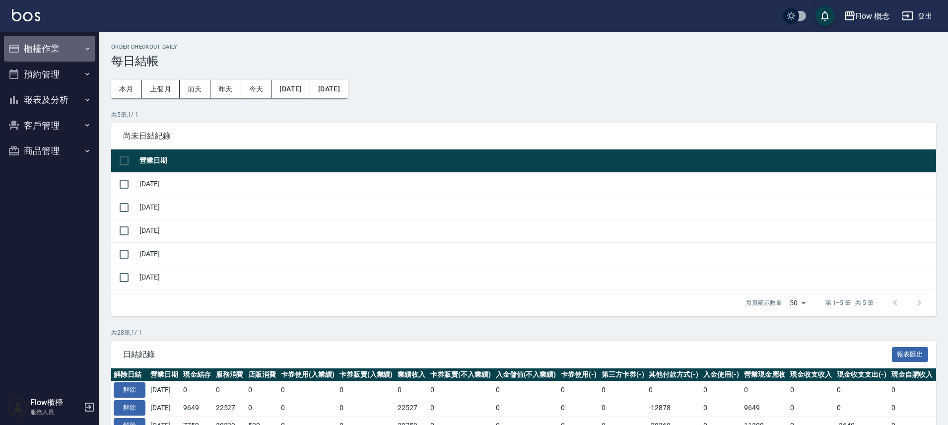
click at [52, 48] on button "櫃檯作業" at bounding box center [49, 49] width 91 height 26
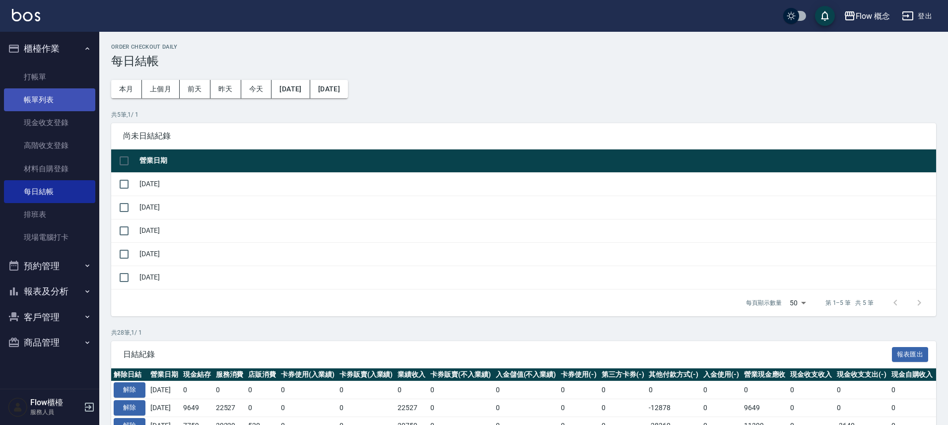
click at [36, 102] on link "帳單列表" at bounding box center [49, 99] width 91 height 23
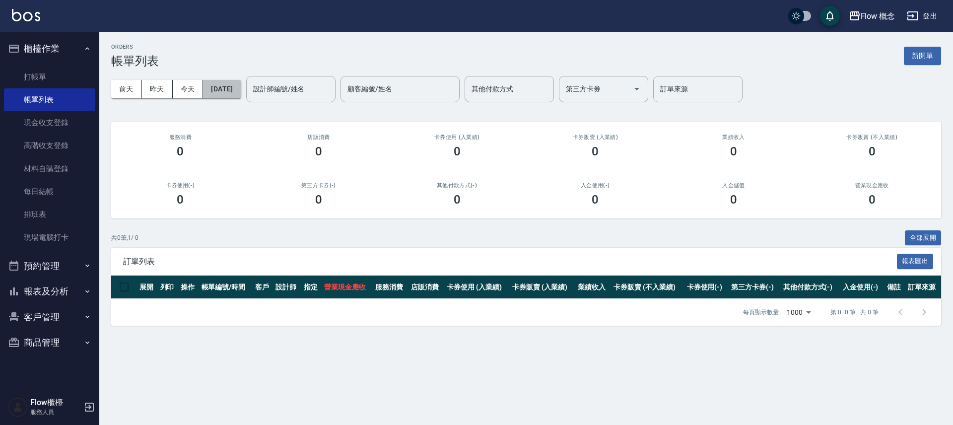
click at [230, 89] on button "[DATE]" at bounding box center [222, 89] width 38 height 18
click at [241, 89] on button "[DATE]" at bounding box center [222, 89] width 38 height 18
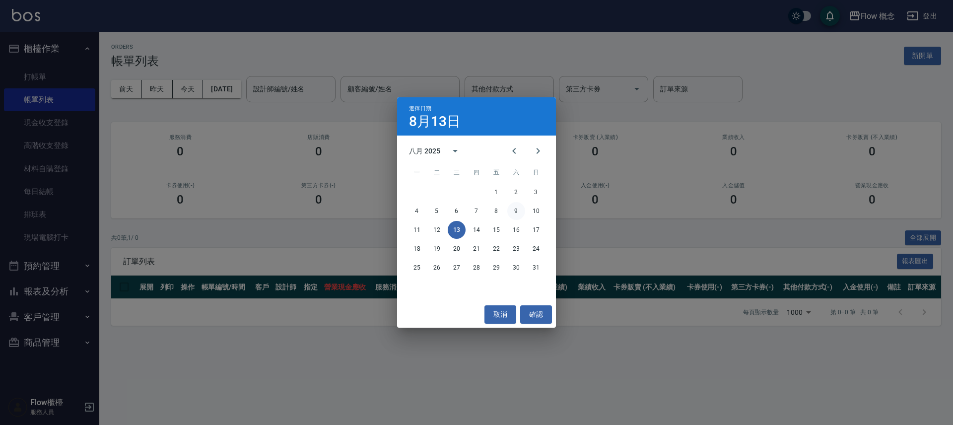
click at [515, 213] on button "9" at bounding box center [517, 211] width 18 height 18
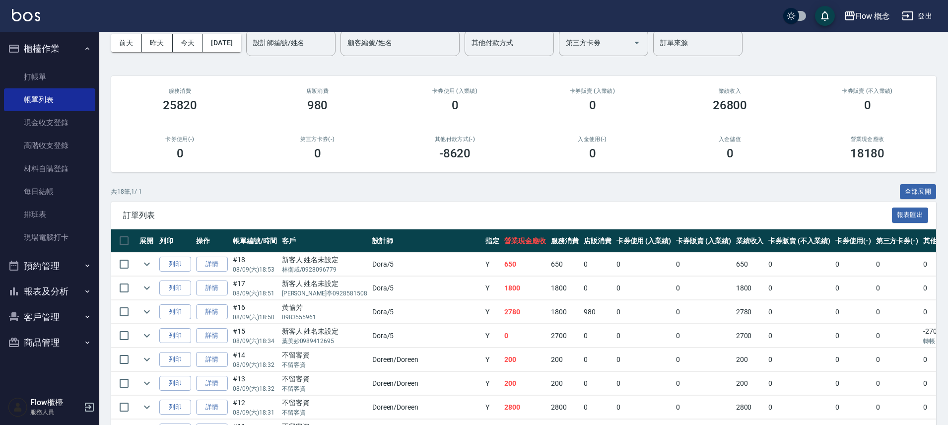
scroll to position [54, 0]
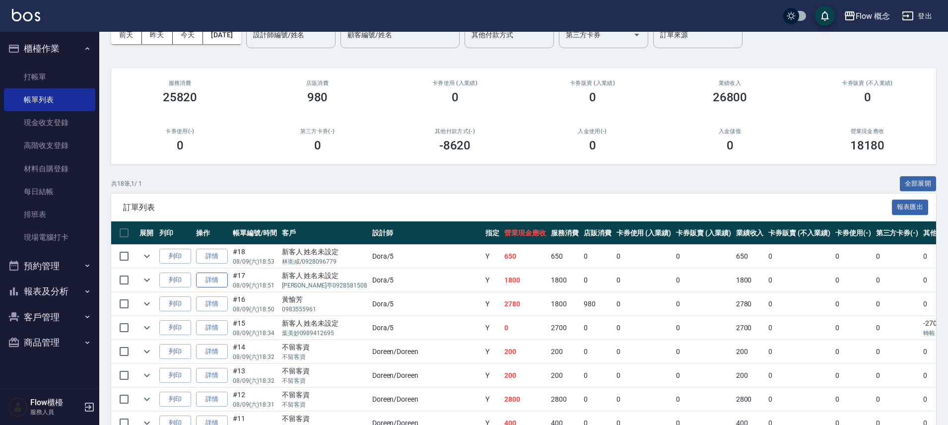
click at [214, 280] on link "詳情" at bounding box center [212, 280] width 32 height 15
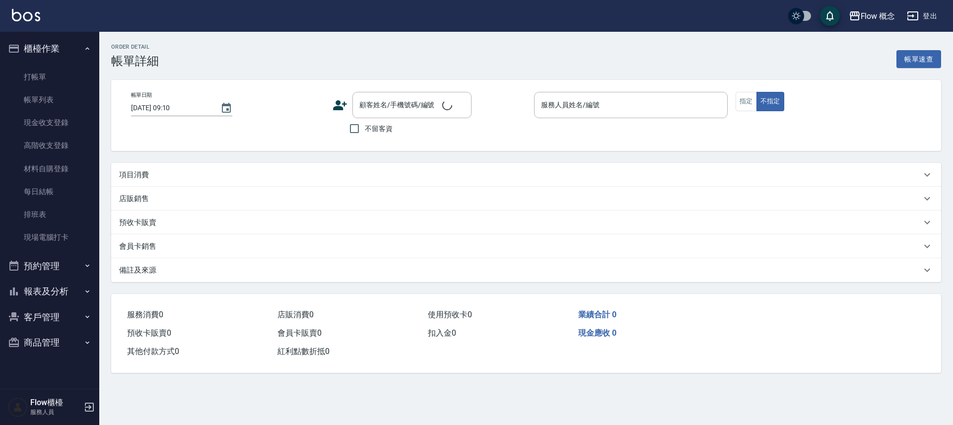
type input "2025/08/09 18:51"
type input "Dora-5"
type input "設計師個人line@"
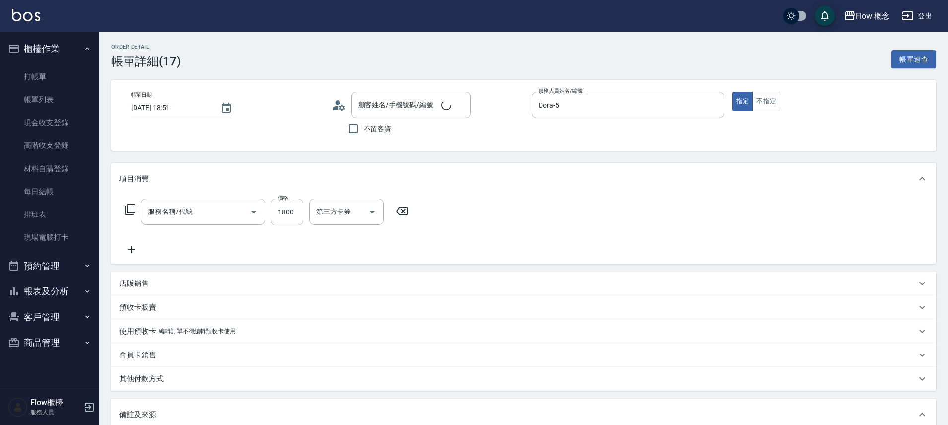
type input "新客人 姓名未設定/鄭筠亭0928581508/null"
type input "染髮(401)"
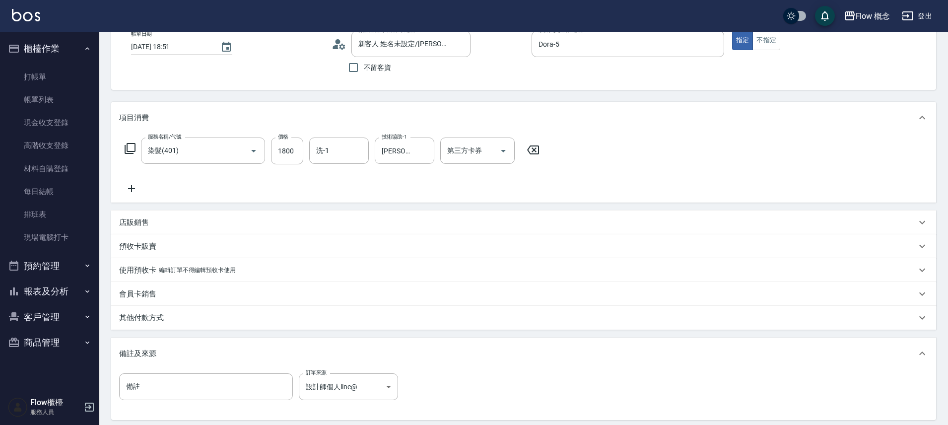
scroll to position [163, 0]
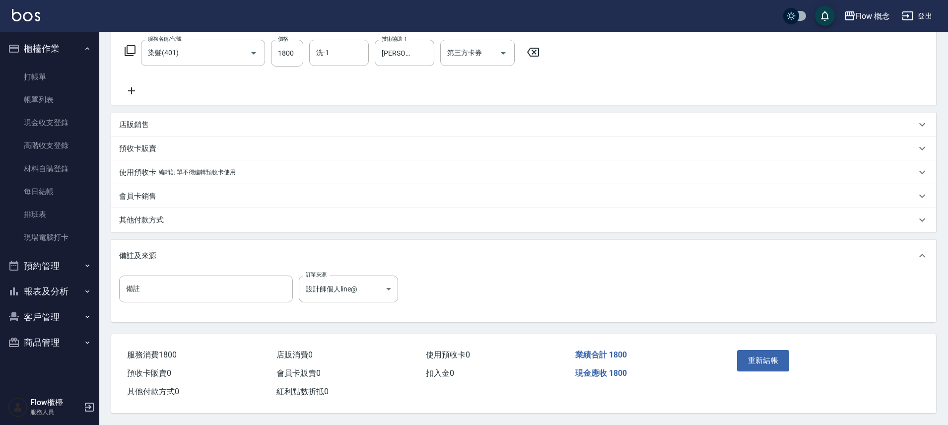
click at [153, 217] on p "其他付款方式" at bounding box center [141, 220] width 45 height 10
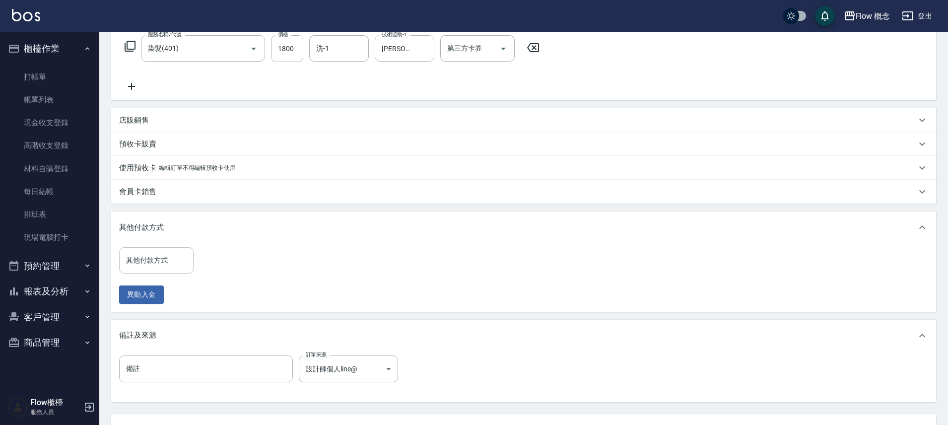
click at [160, 266] on input "其他付款方式" at bounding box center [157, 260] width 66 height 17
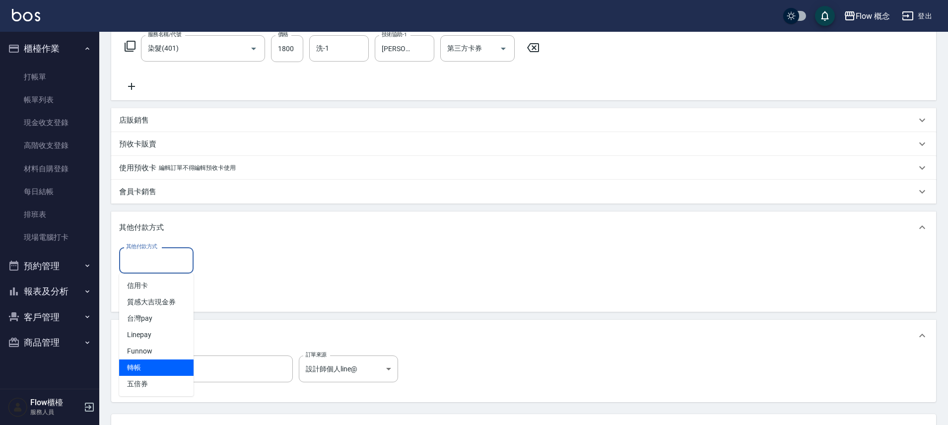
click at [153, 373] on span "轉帳" at bounding box center [156, 368] width 74 height 16
type input "轉帳"
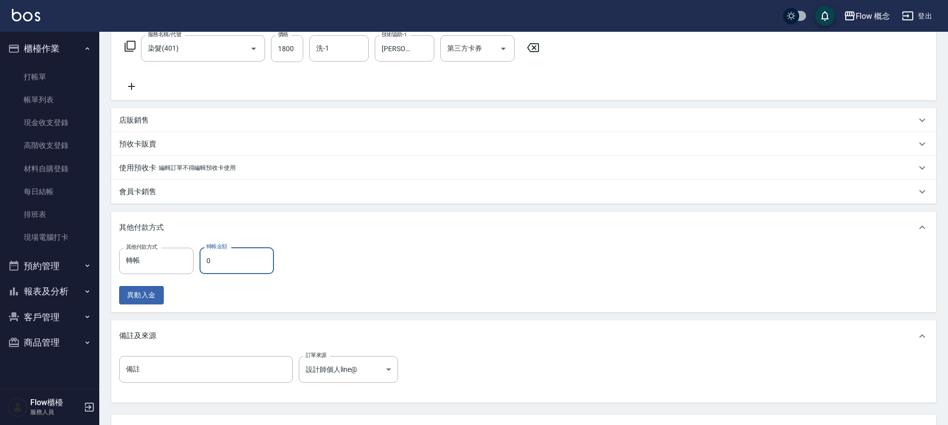
click at [216, 267] on input "0" at bounding box center [237, 260] width 74 height 27
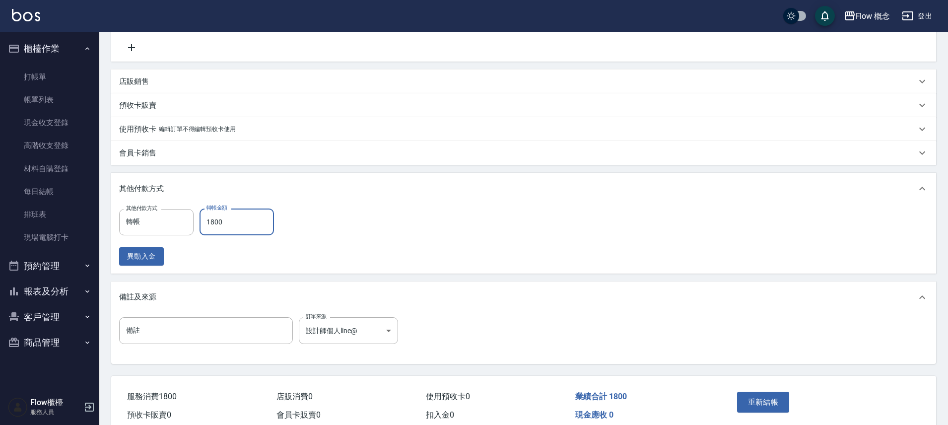
scroll to position [248, 0]
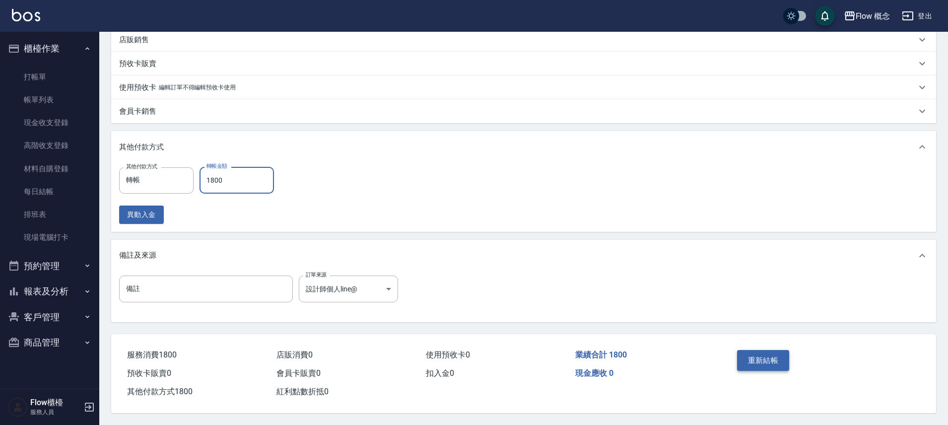
type input "1800"
click at [786, 358] on button "重新結帳" at bounding box center [763, 360] width 53 height 21
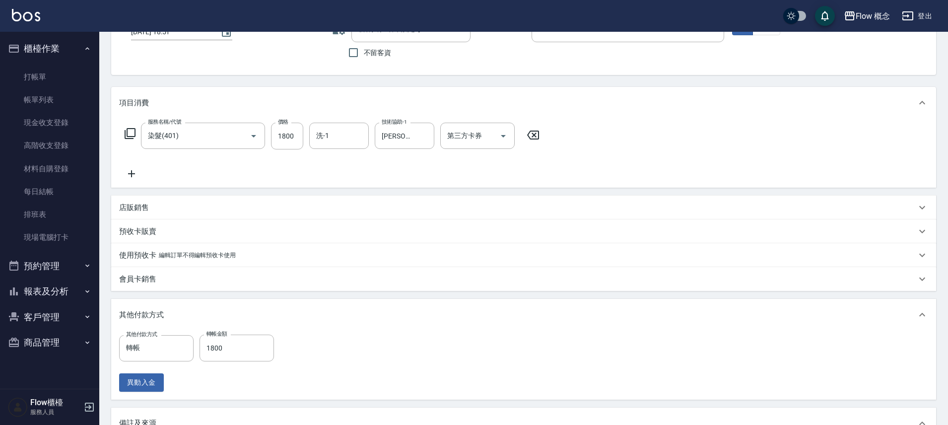
scroll to position [0, 0]
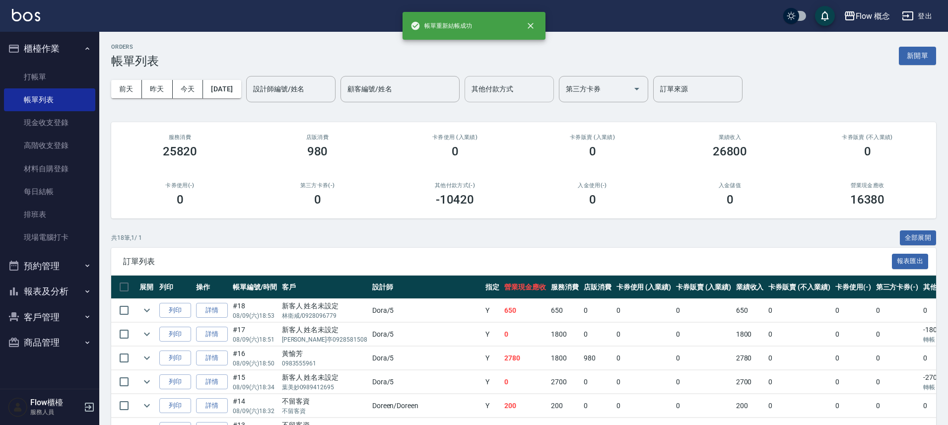
click at [535, 92] on input "其他付款方式" at bounding box center [509, 88] width 80 height 17
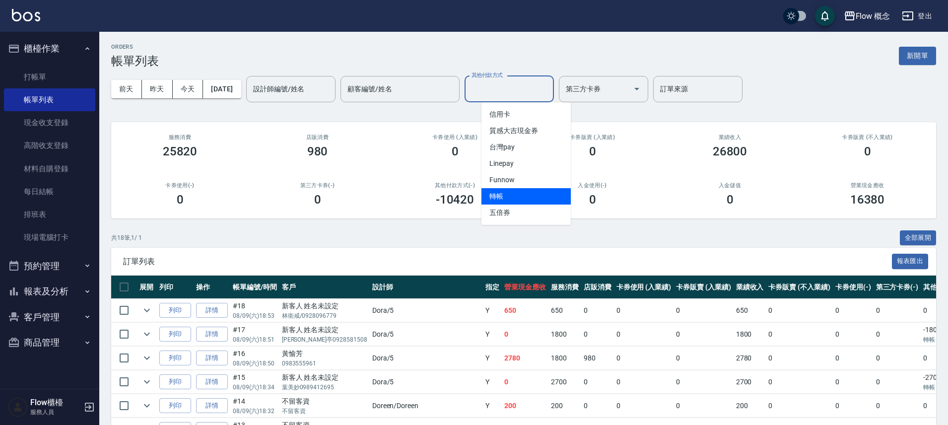
click at [505, 192] on span "轉帳" at bounding box center [526, 196] width 89 height 16
type input "轉帳"
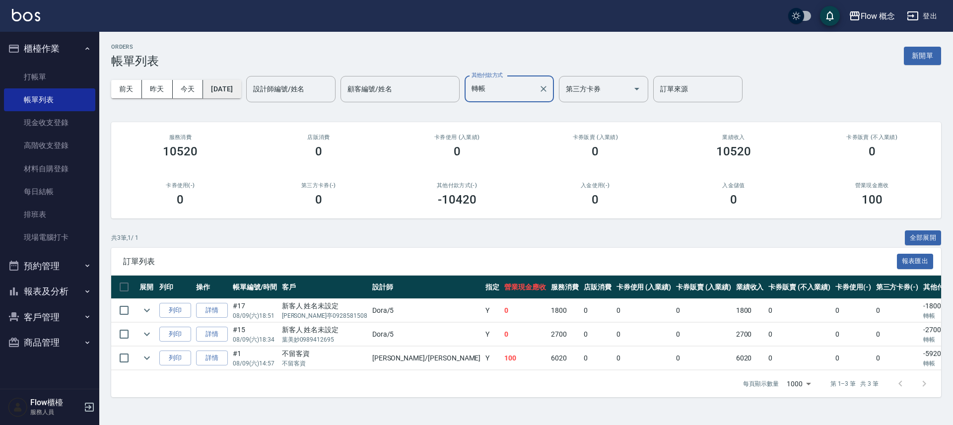
click at [232, 89] on button "[DATE]" at bounding box center [222, 89] width 38 height 18
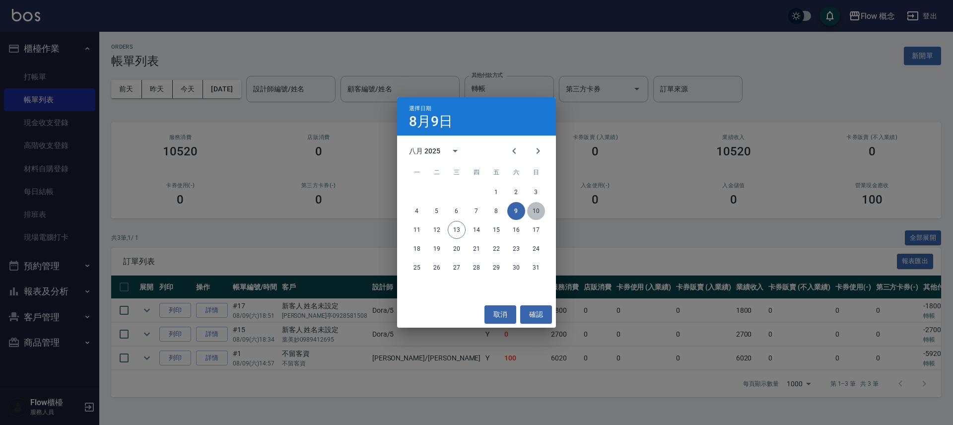
click at [539, 213] on button "10" at bounding box center [536, 211] width 18 height 18
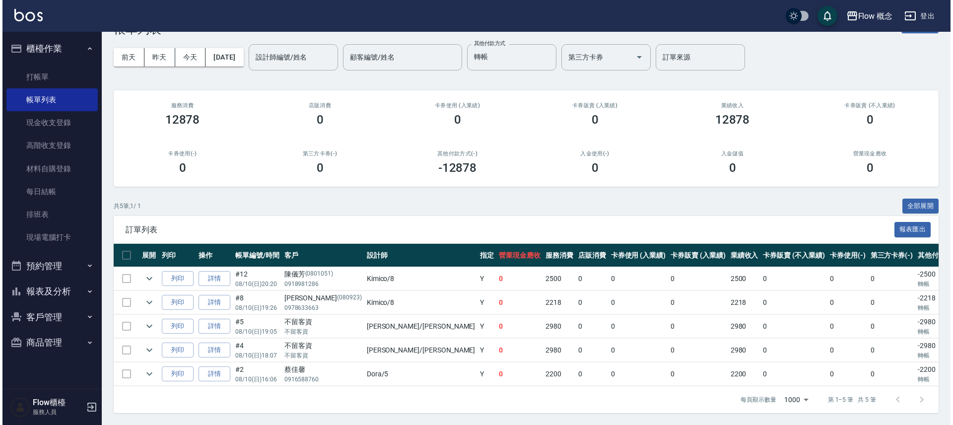
scroll to position [0, 39]
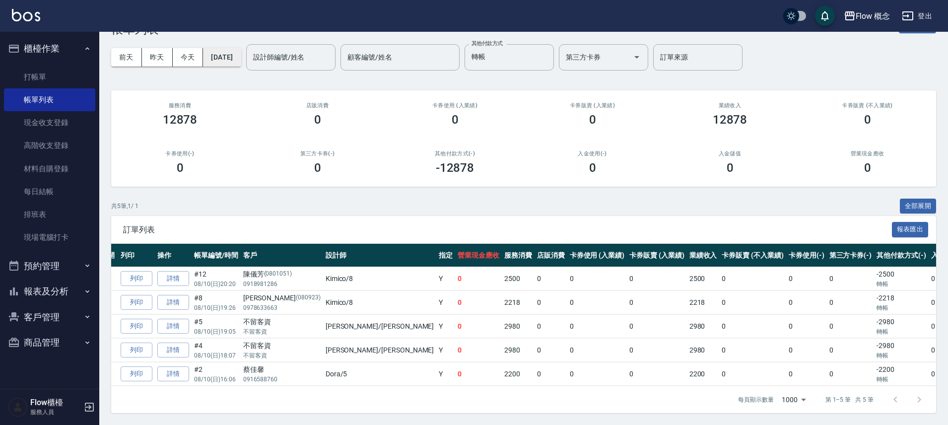
click at [241, 48] on button "[DATE]" at bounding box center [222, 57] width 38 height 18
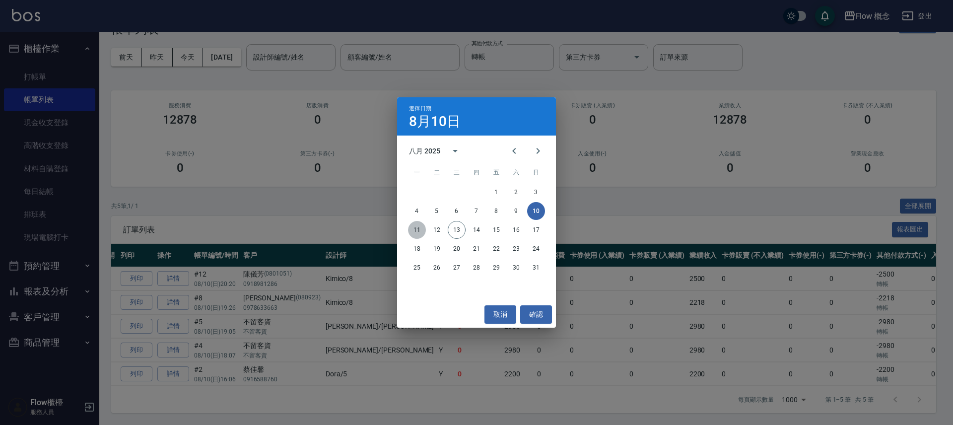
click at [420, 231] on button "11" at bounding box center [417, 230] width 18 height 18
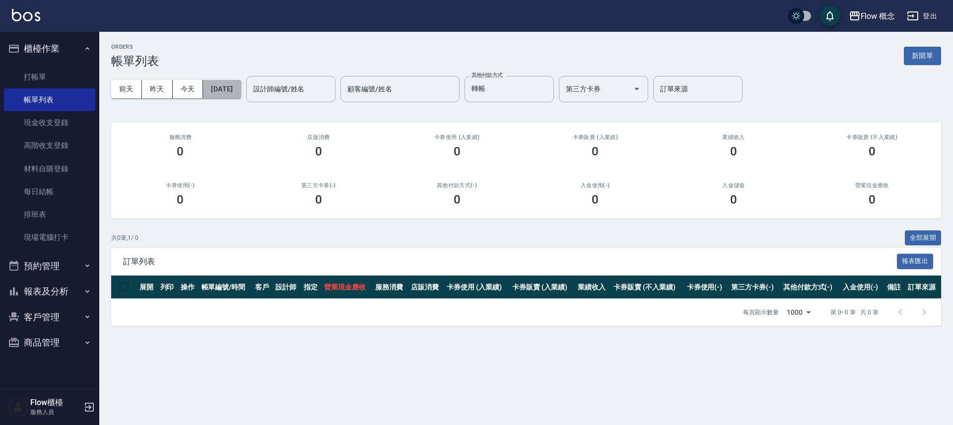
click at [239, 86] on button "[DATE]" at bounding box center [222, 89] width 38 height 18
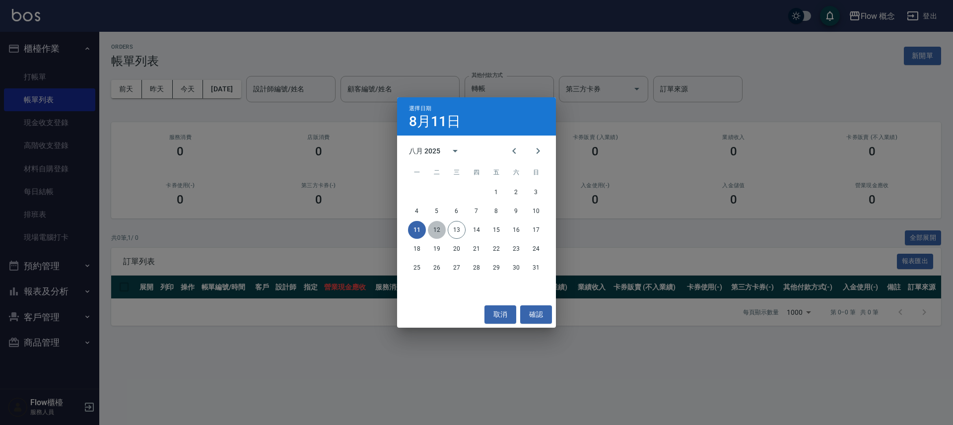
click at [441, 234] on button "12" at bounding box center [437, 230] width 18 height 18
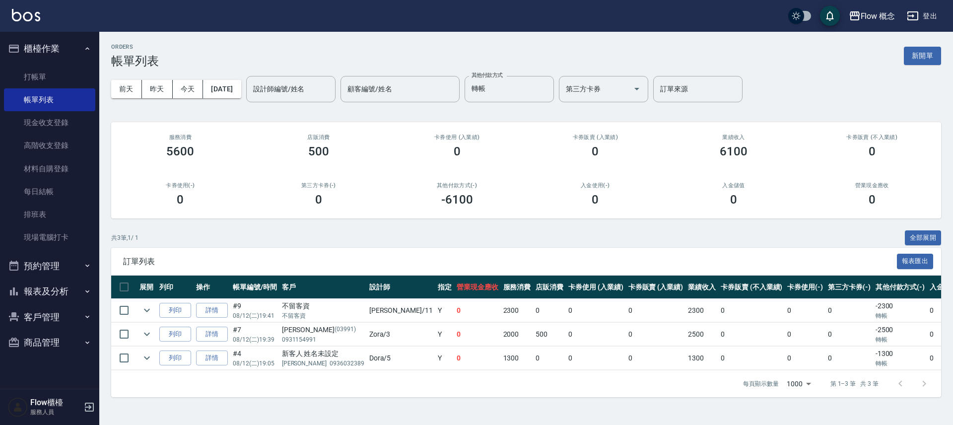
click at [46, 297] on button "報表及分析" at bounding box center [49, 292] width 91 height 26
click at [55, 346] on link "店家日報表" at bounding box center [49, 342] width 91 height 23
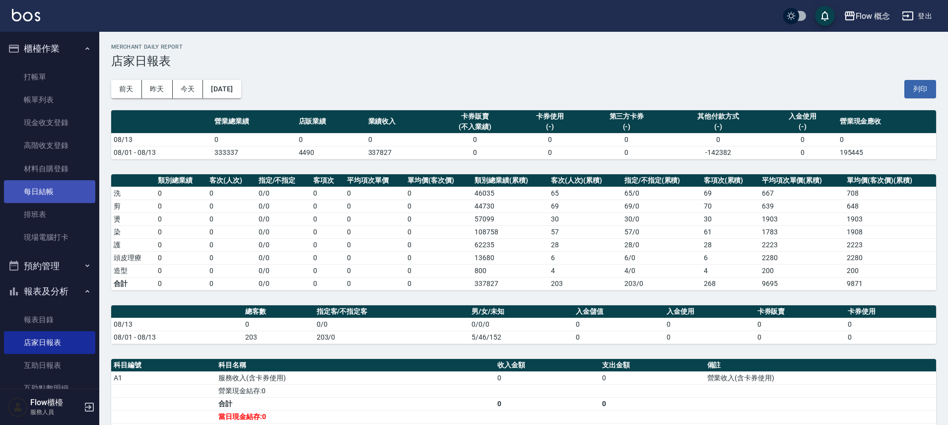
click at [57, 186] on link "每日結帳" at bounding box center [49, 191] width 91 height 23
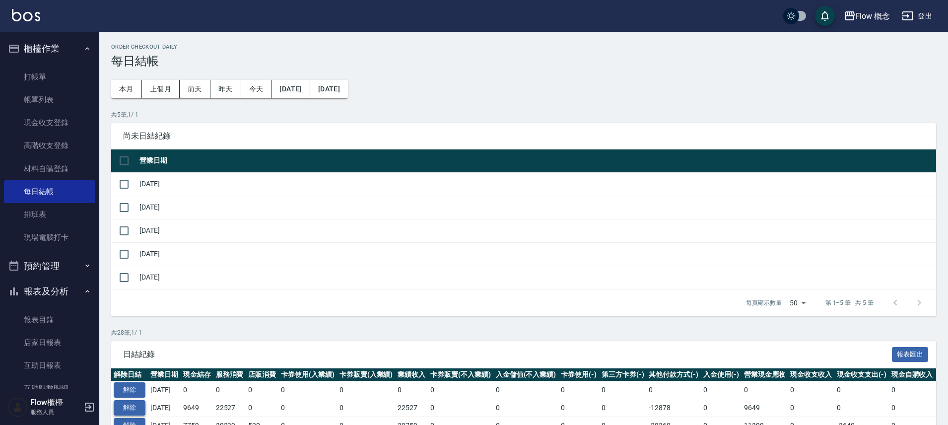
click at [130, 405] on button "解除" at bounding box center [130, 407] width 32 height 15
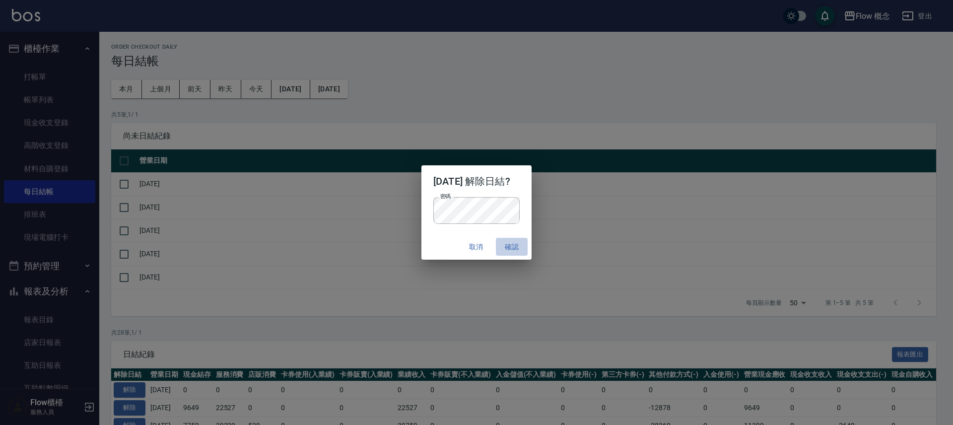
click at [527, 245] on button "確認" at bounding box center [512, 247] width 32 height 18
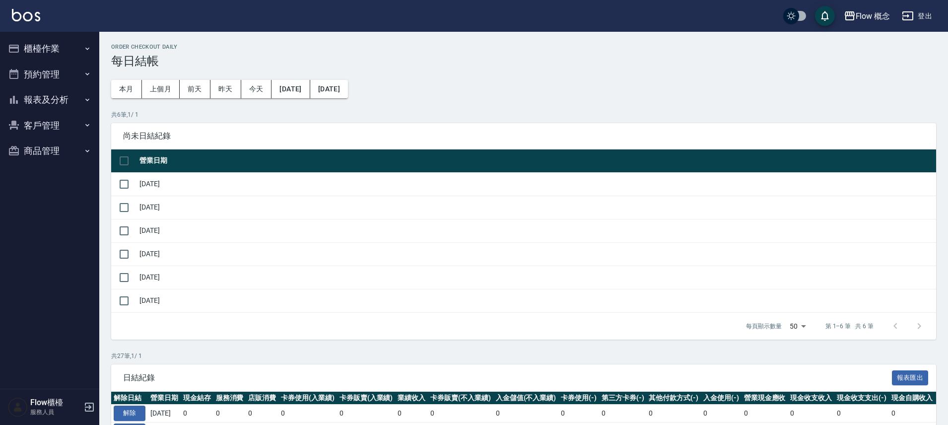
scroll to position [91, 0]
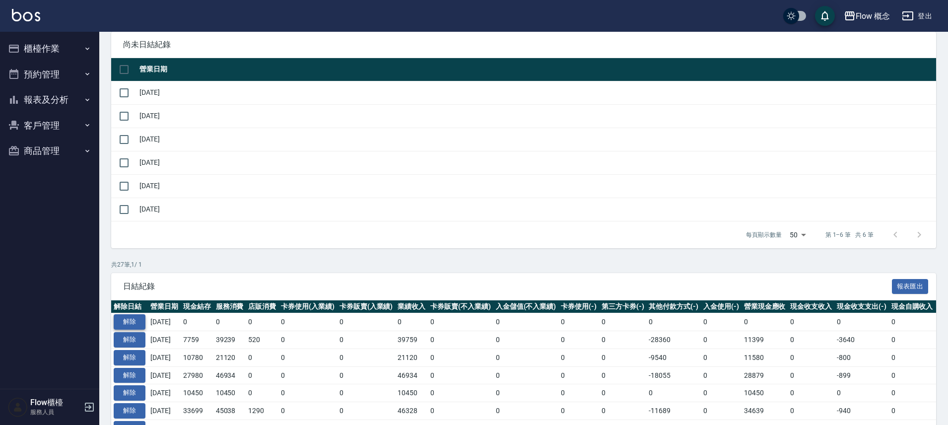
click at [132, 322] on button "解除" at bounding box center [130, 321] width 32 height 15
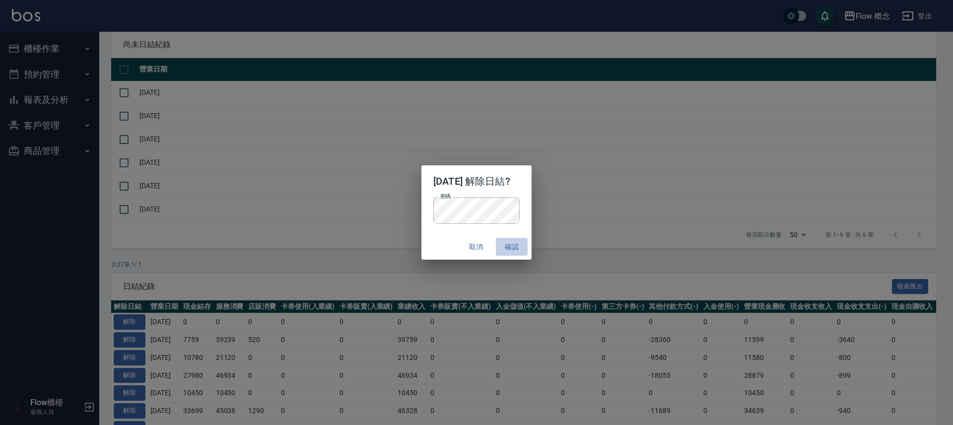
click at [516, 250] on button "確認" at bounding box center [512, 247] width 32 height 18
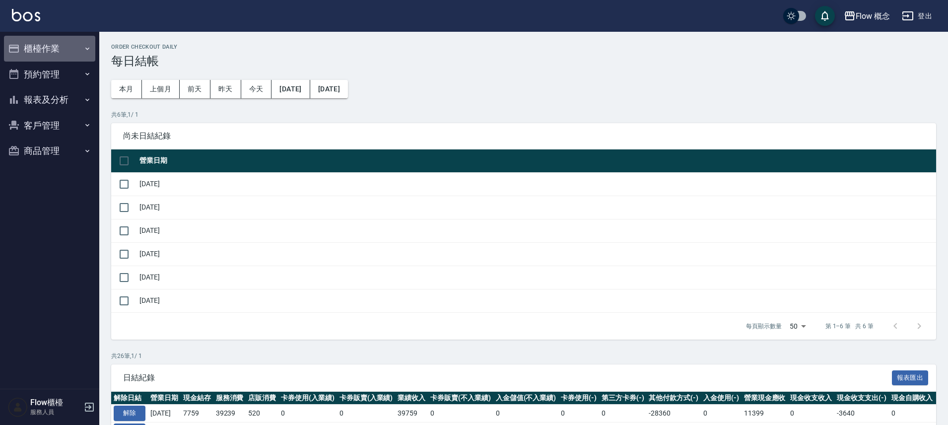
click at [46, 55] on button "櫃檯作業" at bounding box center [49, 49] width 91 height 26
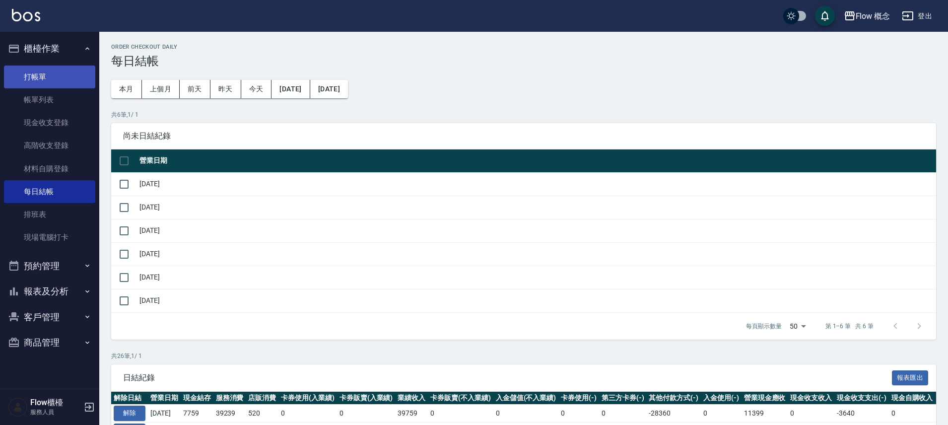
click at [46, 73] on link "打帳單" at bounding box center [49, 77] width 91 height 23
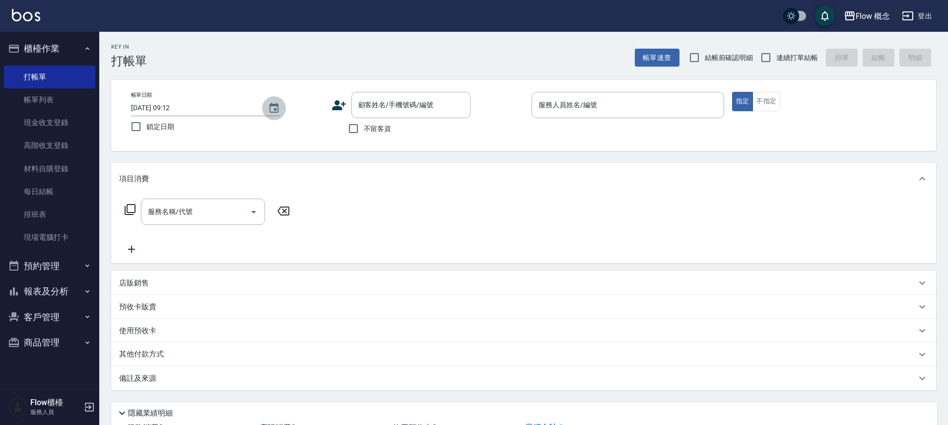
click at [276, 109] on icon "Choose date, selected date is 2025-08-13" at bounding box center [274, 108] width 9 height 10
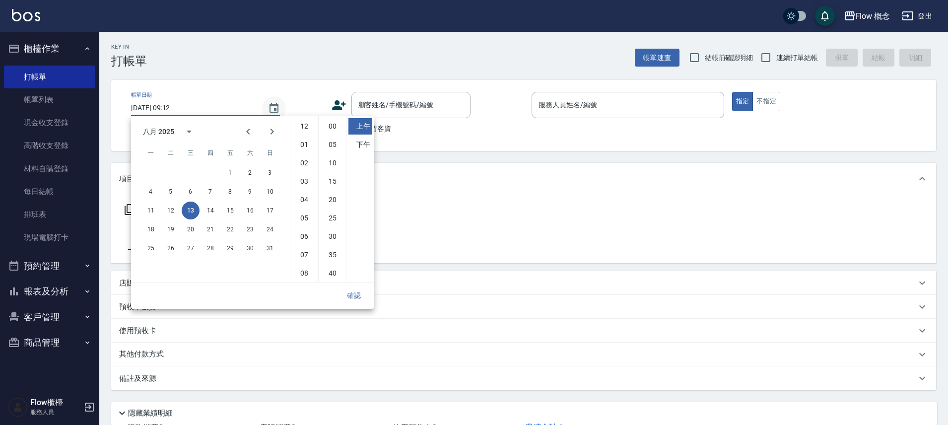
scroll to position [56, 0]
click at [169, 211] on button "12" at bounding box center [171, 211] width 18 height 18
click at [303, 271] on li "11" at bounding box center [304, 273] width 24 height 16
type input "2025/08/12 11:12"
click at [358, 297] on button "確認" at bounding box center [354, 296] width 32 height 18
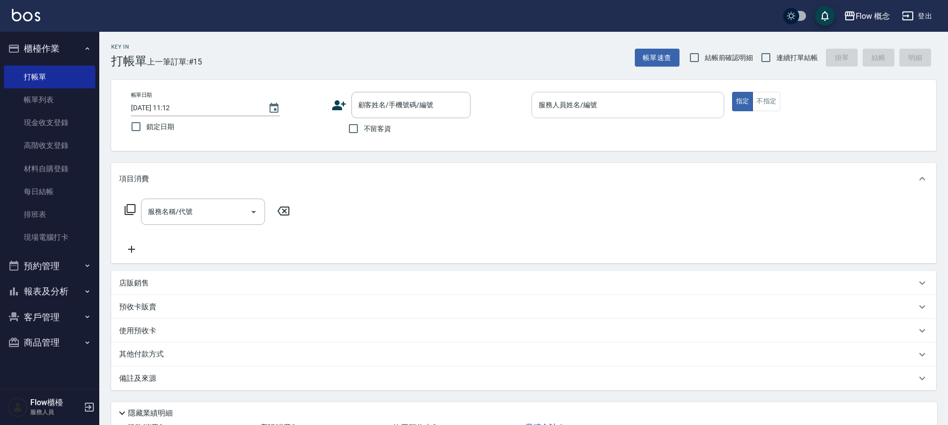
click at [593, 107] on input "服務人員姓名/編號" at bounding box center [628, 104] width 184 height 17
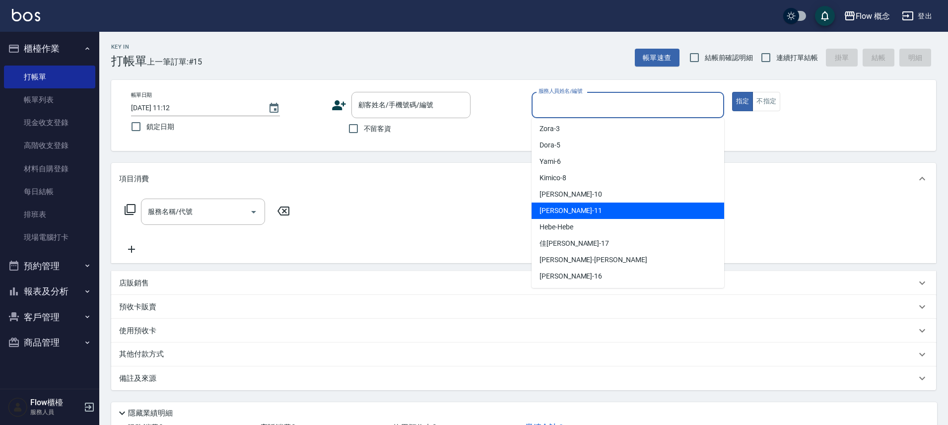
scroll to position [35, 0]
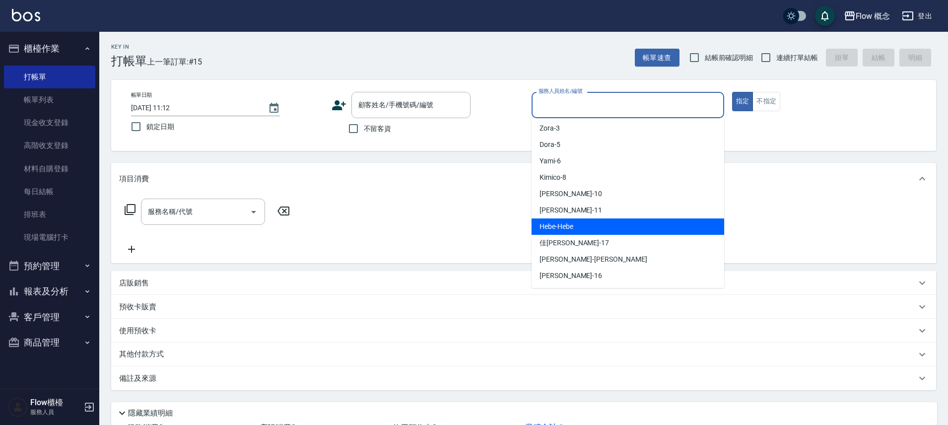
click at [576, 223] on div "Hebe -Hebe" at bounding box center [628, 226] width 193 height 16
type input "Hebe-Hebe"
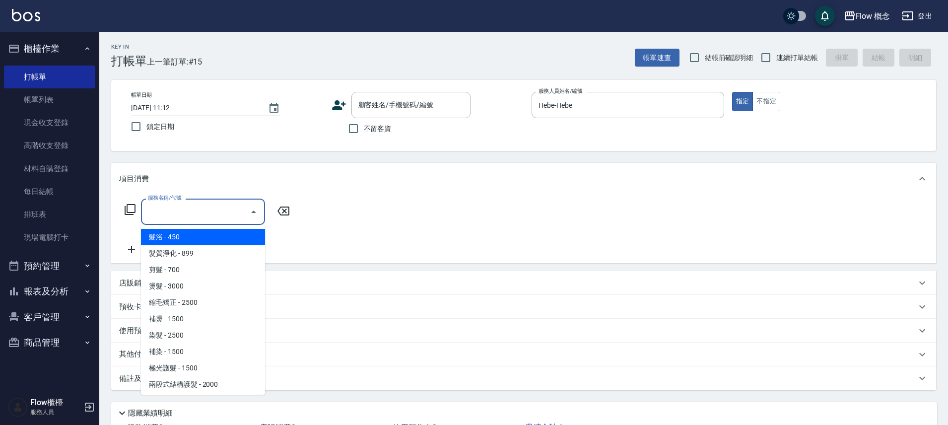
click at [209, 212] on input "服務名稱/代號" at bounding box center [195, 211] width 100 height 17
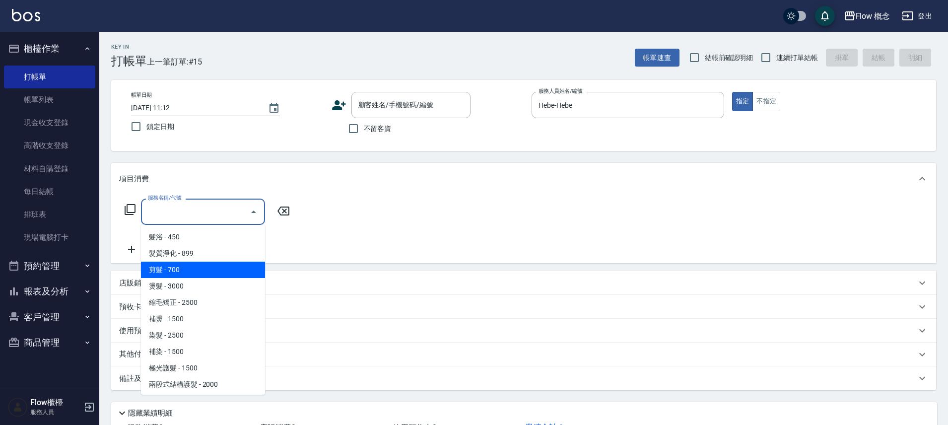
click at [184, 267] on span "剪髮 - 700" at bounding box center [203, 270] width 124 height 16
type input "剪髮(201)"
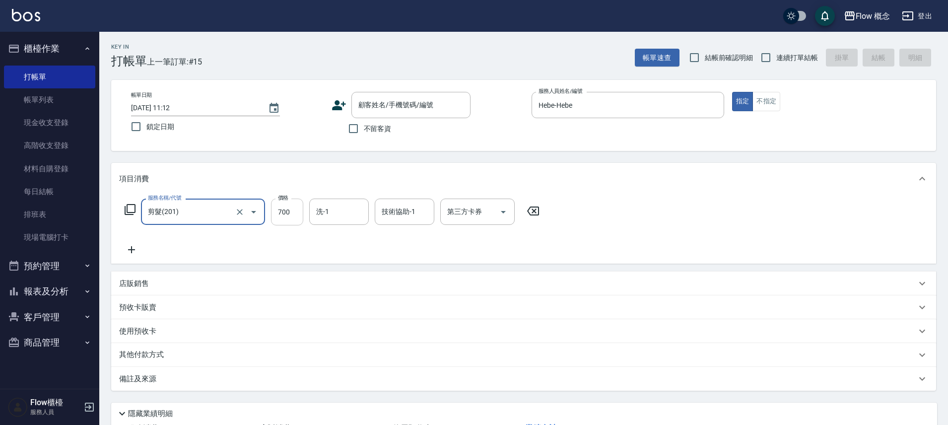
click at [279, 209] on input "700" at bounding box center [287, 212] width 32 height 27
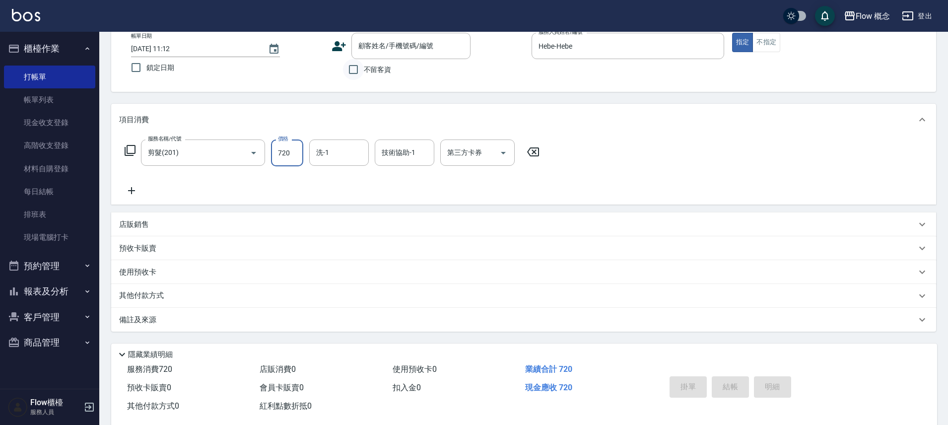
type input "720"
click at [351, 65] on input "不留客資" at bounding box center [353, 69] width 21 height 21
checkbox input "true"
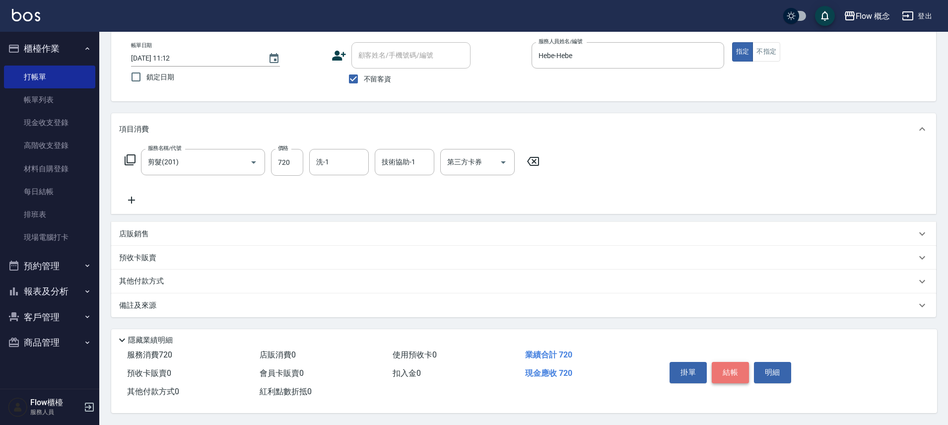
click at [738, 371] on button "結帳" at bounding box center [730, 372] width 37 height 21
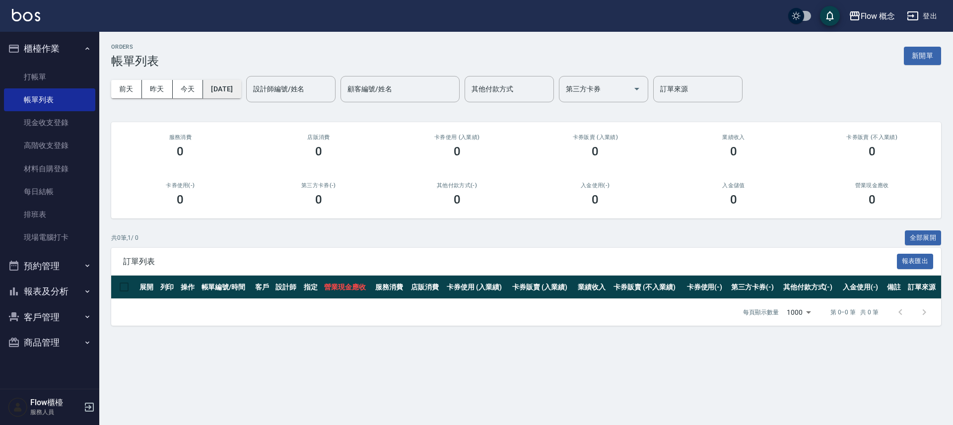
click at [241, 94] on button "[DATE]" at bounding box center [222, 89] width 38 height 18
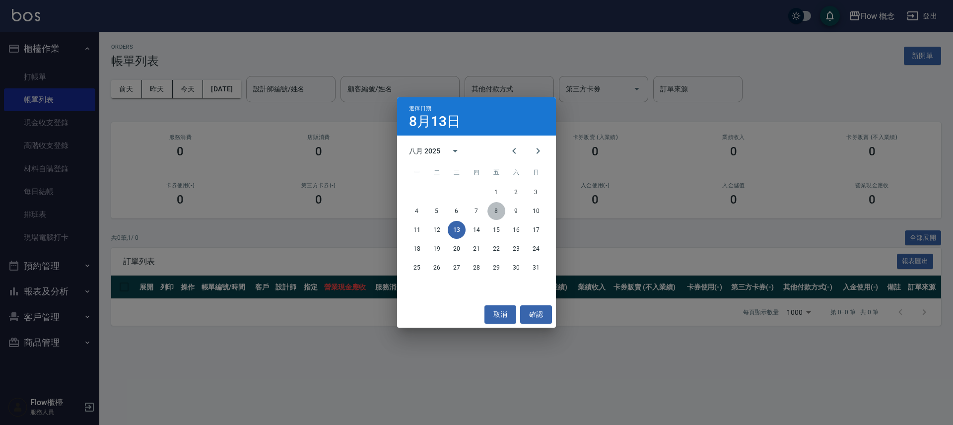
click at [498, 211] on button "8" at bounding box center [497, 211] width 18 height 18
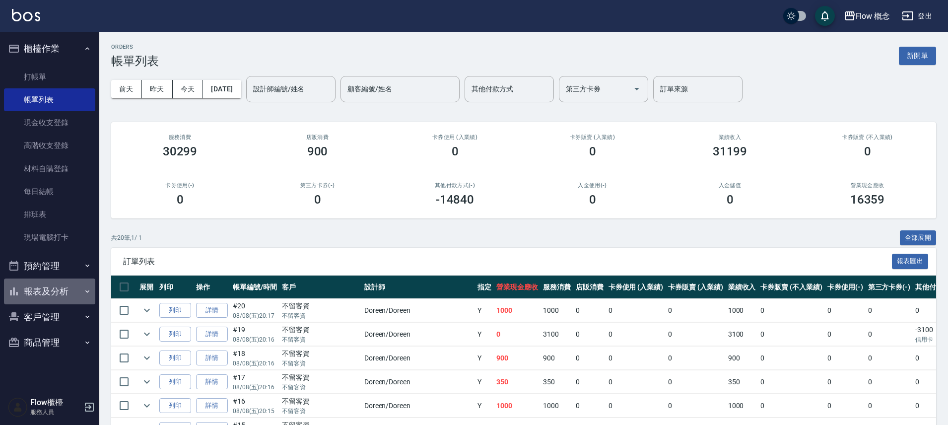
click at [60, 302] on button "報表及分析" at bounding box center [49, 292] width 91 height 26
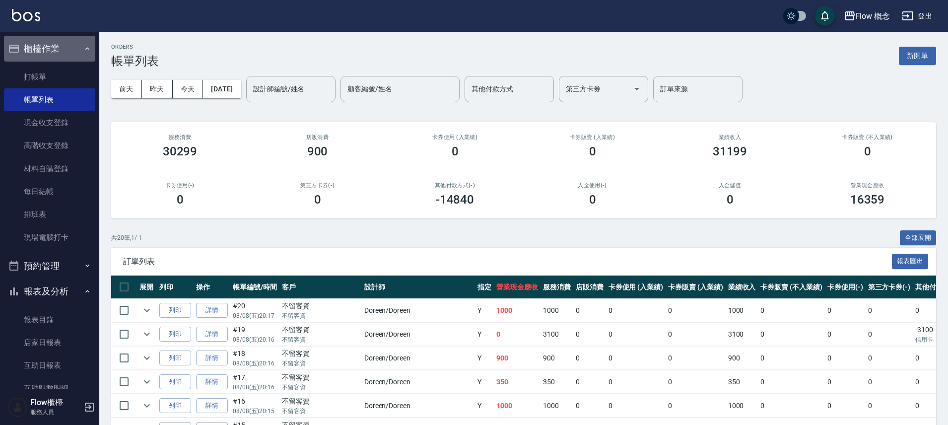
click at [58, 45] on button "櫃檯作業" at bounding box center [49, 49] width 91 height 26
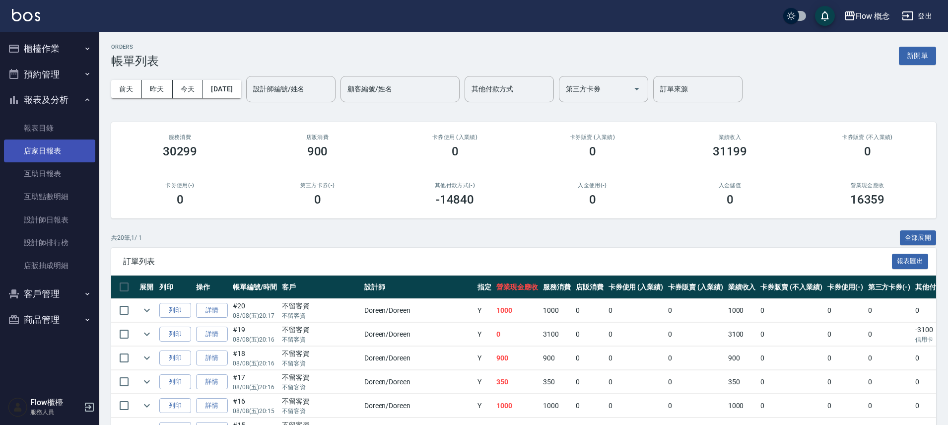
click at [50, 142] on link "店家日報表" at bounding box center [49, 151] width 91 height 23
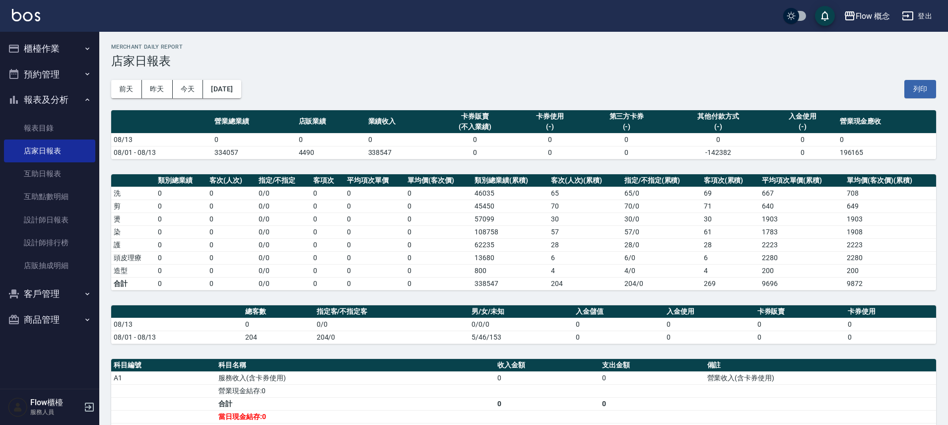
click at [238, 91] on button "[DATE]" at bounding box center [222, 89] width 38 height 18
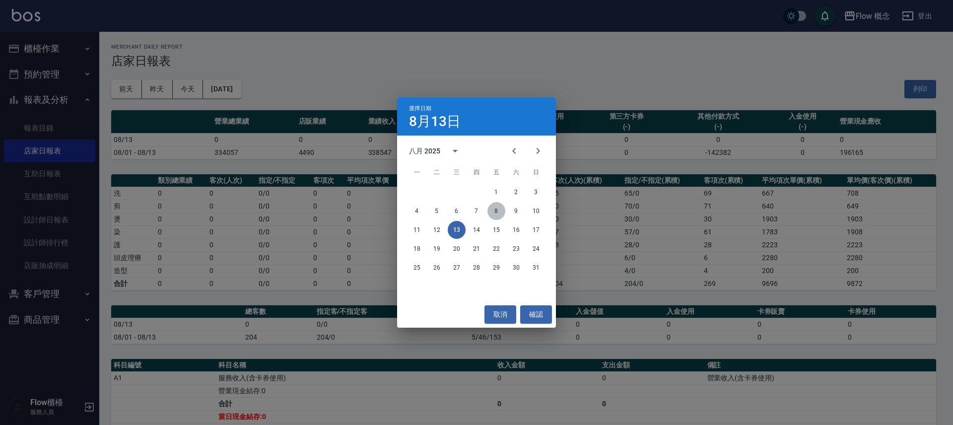
click at [494, 212] on button "8" at bounding box center [497, 211] width 18 height 18
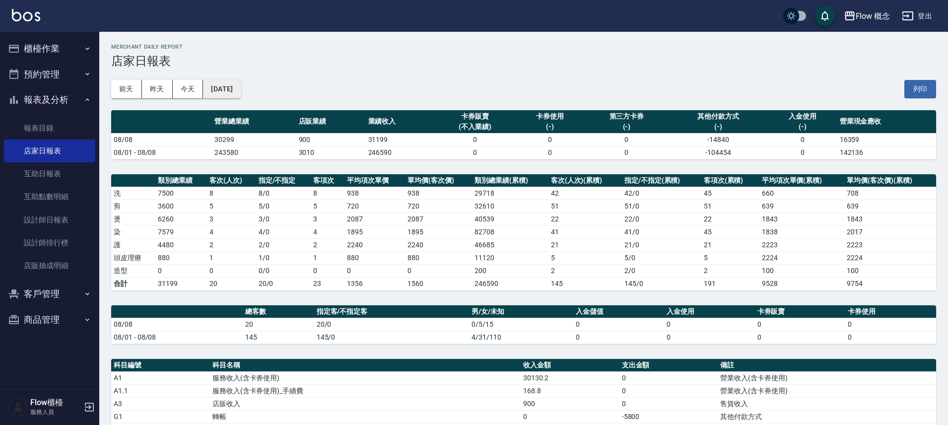
click at [229, 86] on button "[DATE]" at bounding box center [222, 89] width 38 height 18
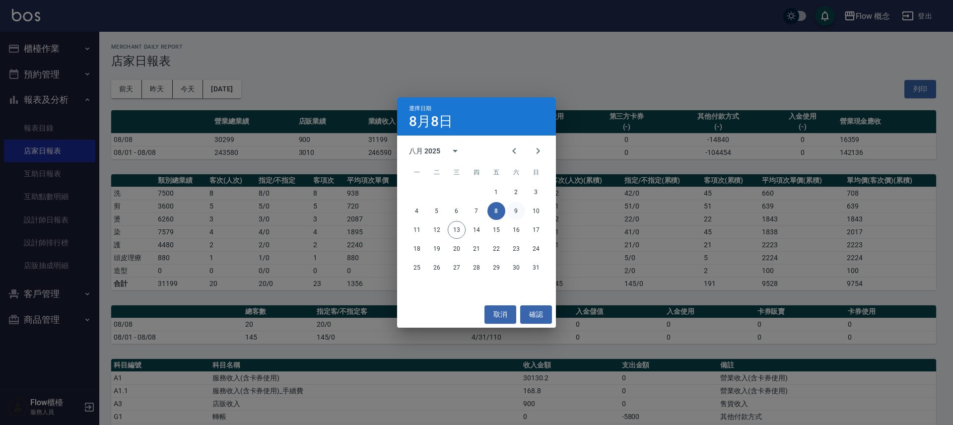
click at [518, 213] on button "9" at bounding box center [517, 211] width 18 height 18
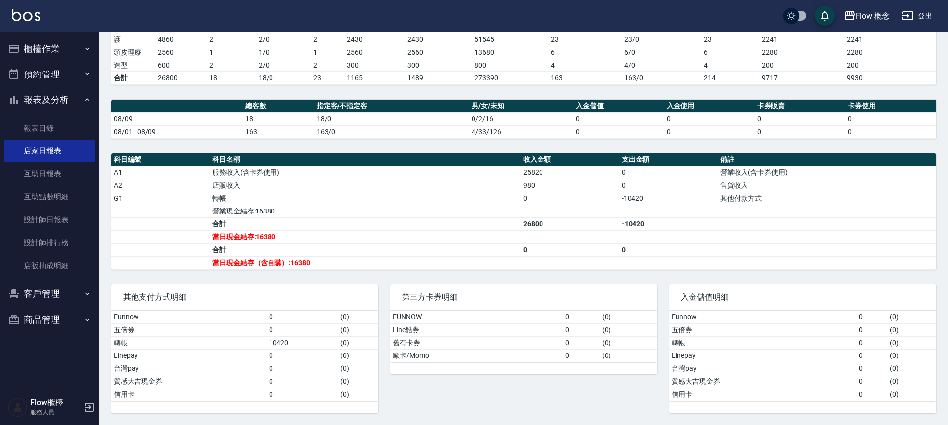
scroll to position [21, 0]
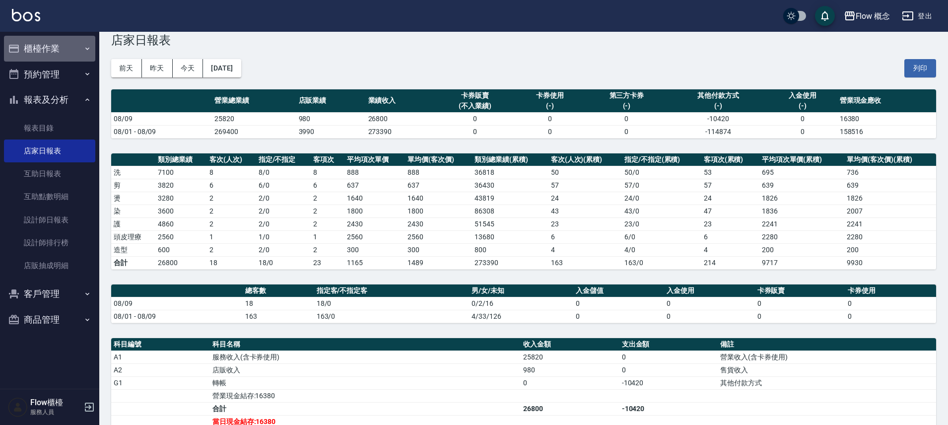
click at [66, 42] on button "櫃檯作業" at bounding box center [49, 49] width 91 height 26
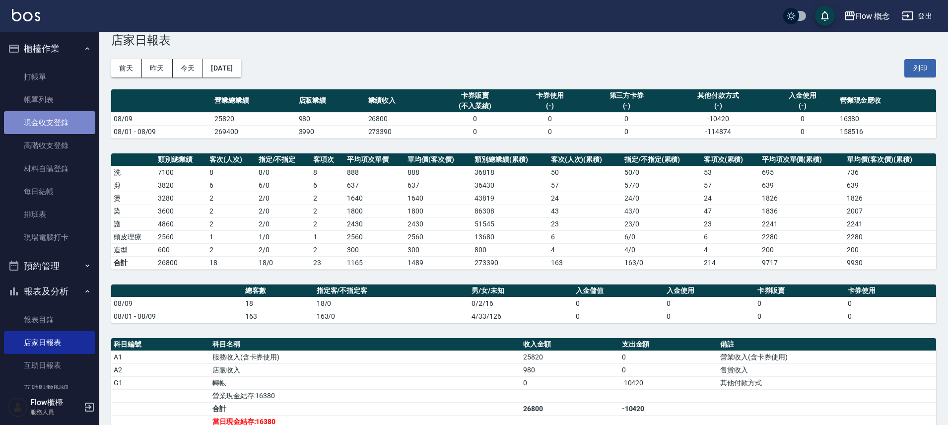
click at [58, 127] on link "現金收支登錄" at bounding box center [49, 122] width 91 height 23
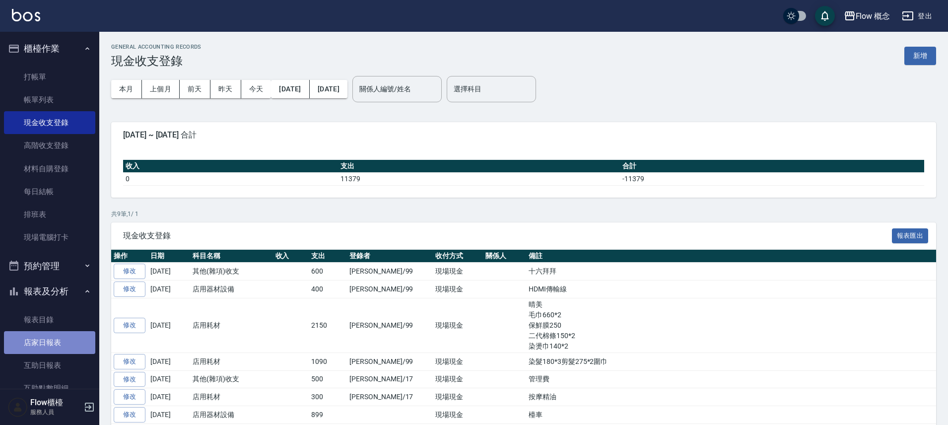
click at [54, 338] on link "店家日報表" at bounding box center [49, 342] width 91 height 23
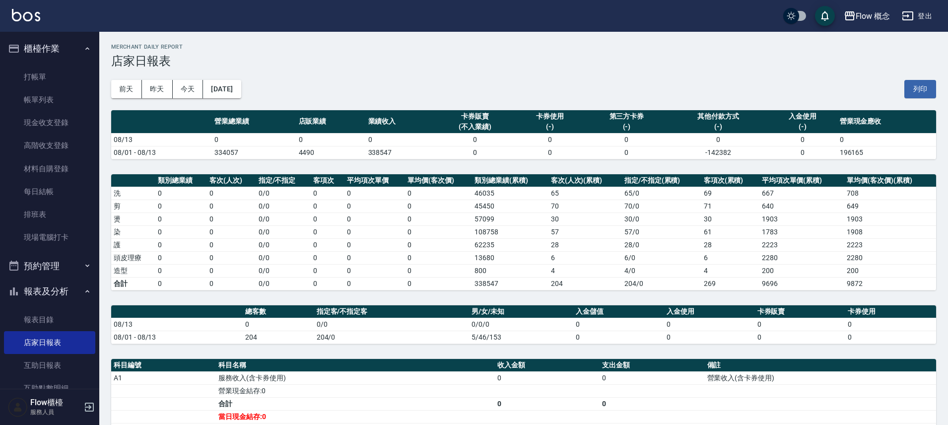
click at [231, 85] on button "[DATE]" at bounding box center [222, 89] width 38 height 18
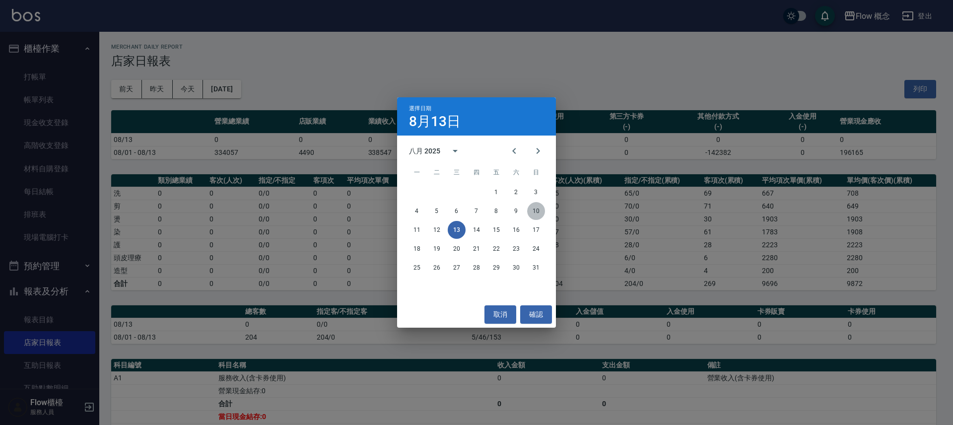
click at [538, 212] on button "10" at bounding box center [536, 211] width 18 height 18
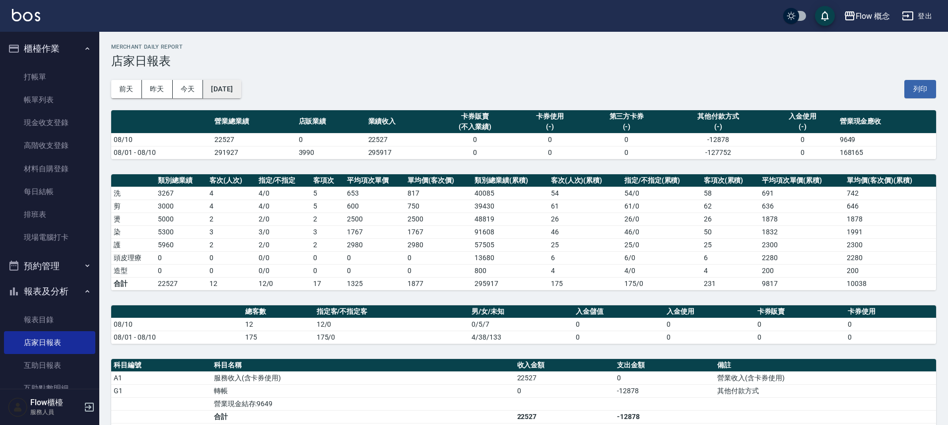
click at [234, 90] on button "[DATE]" at bounding box center [222, 89] width 38 height 18
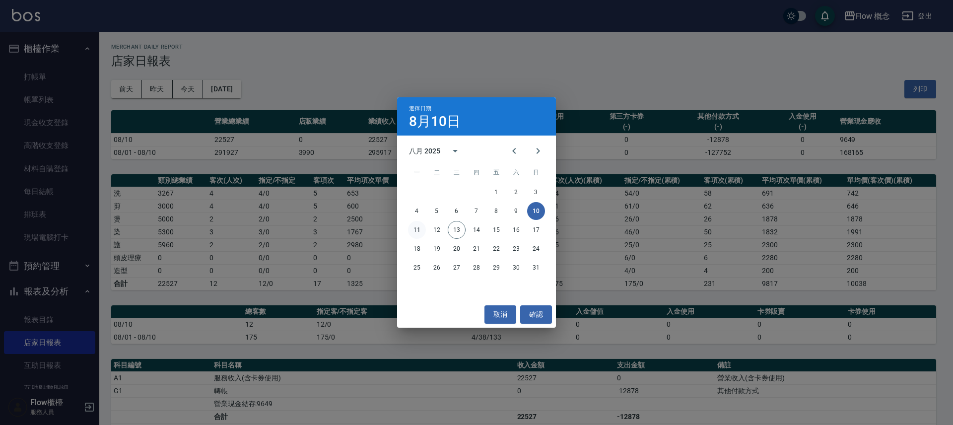
click at [417, 232] on button "11" at bounding box center [417, 230] width 18 height 18
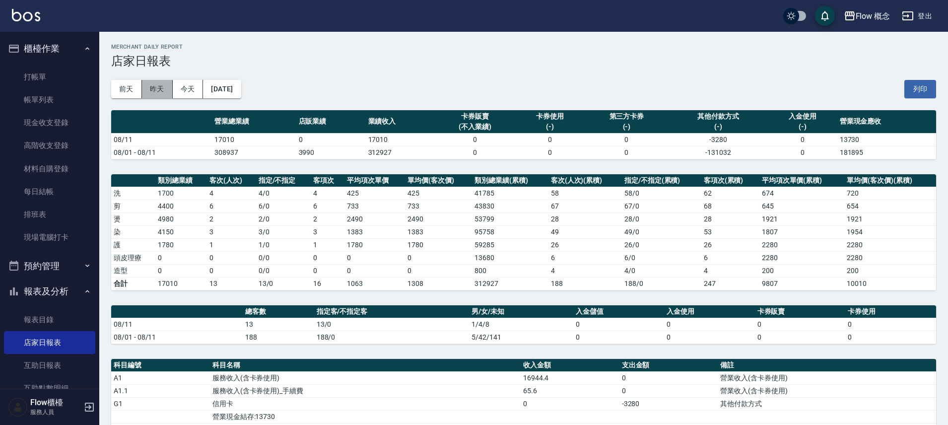
click at [154, 92] on button "昨天" at bounding box center [157, 89] width 31 height 18
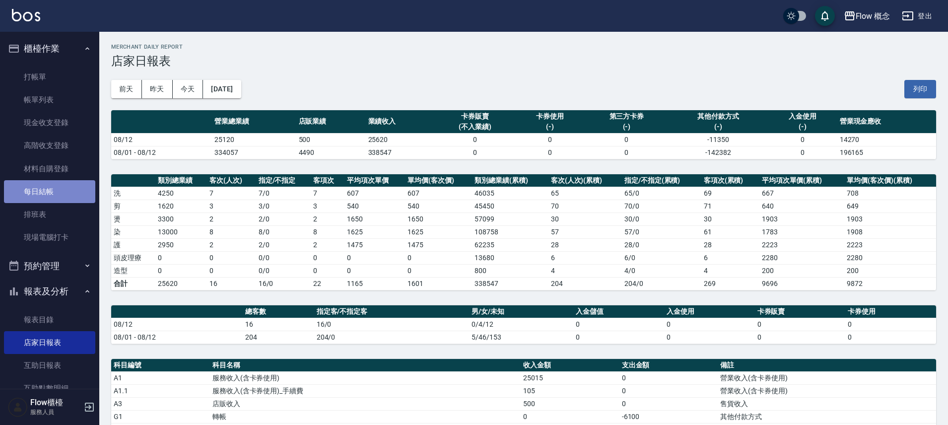
click at [58, 191] on link "每日結帳" at bounding box center [49, 191] width 91 height 23
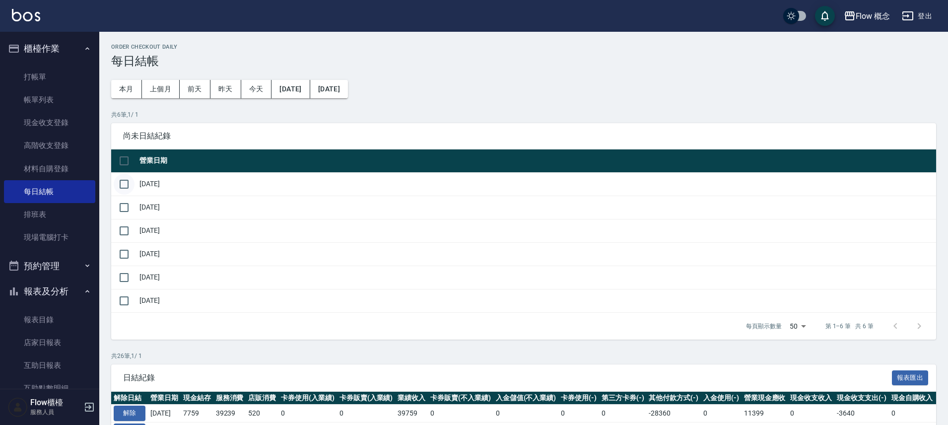
click at [133, 184] on input "checkbox" at bounding box center [124, 184] width 21 height 21
checkbox input "true"
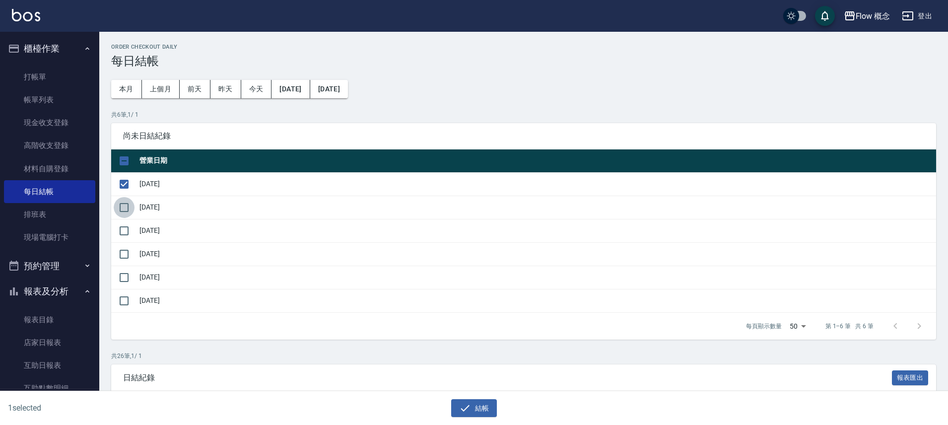
click at [124, 204] on input "checkbox" at bounding box center [124, 207] width 21 height 21
checkbox input "true"
click at [127, 233] on input "checkbox" at bounding box center [124, 230] width 21 height 21
checkbox input "true"
click at [124, 257] on input "checkbox" at bounding box center [124, 254] width 21 height 21
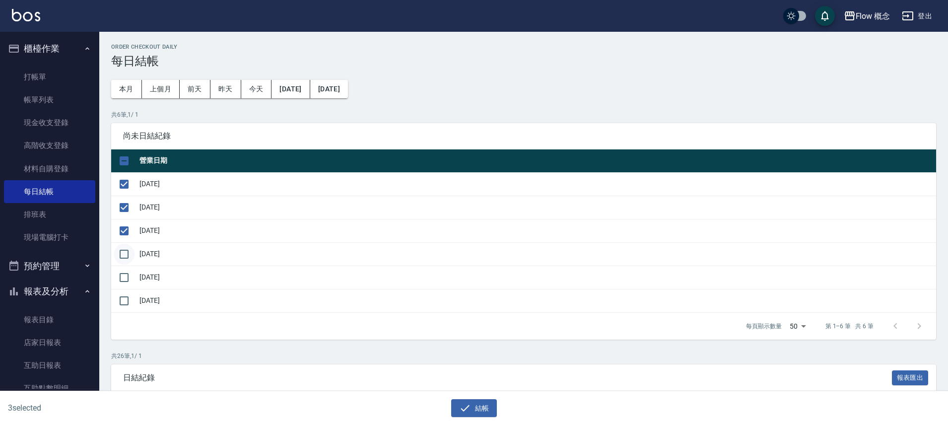
checkbox input "true"
click at [125, 269] on input "checkbox" at bounding box center [124, 277] width 21 height 21
checkbox input "true"
click at [471, 406] on button "結帳" at bounding box center [474, 408] width 46 height 18
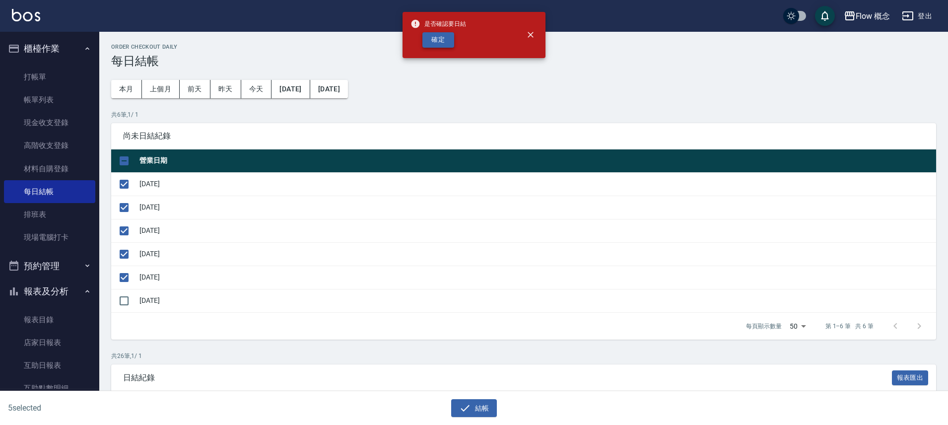
click at [445, 37] on button "確定" at bounding box center [439, 39] width 32 height 15
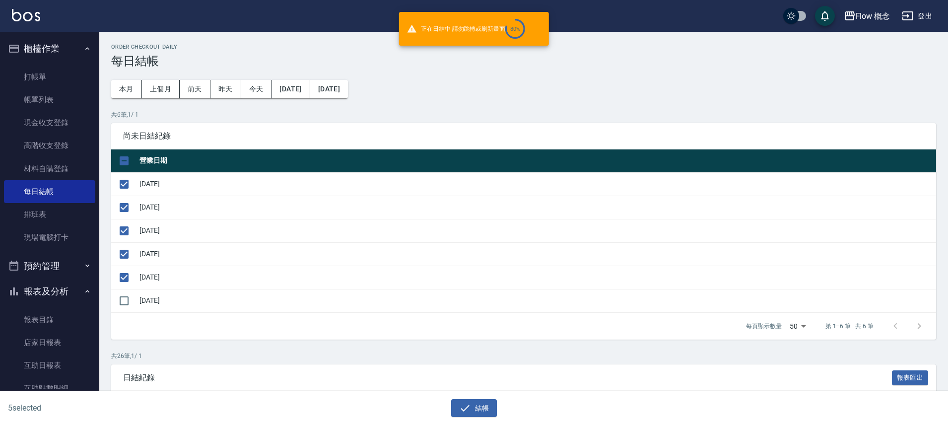
checkbox input "false"
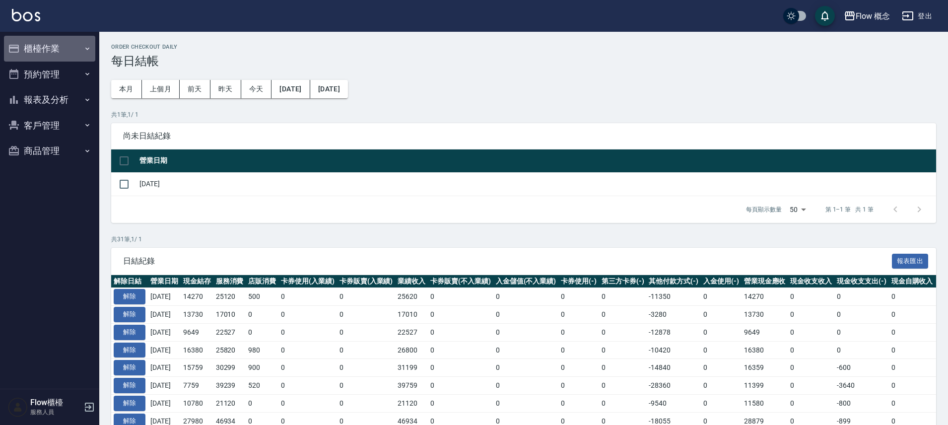
click at [53, 44] on button "櫃檯作業" at bounding box center [49, 49] width 91 height 26
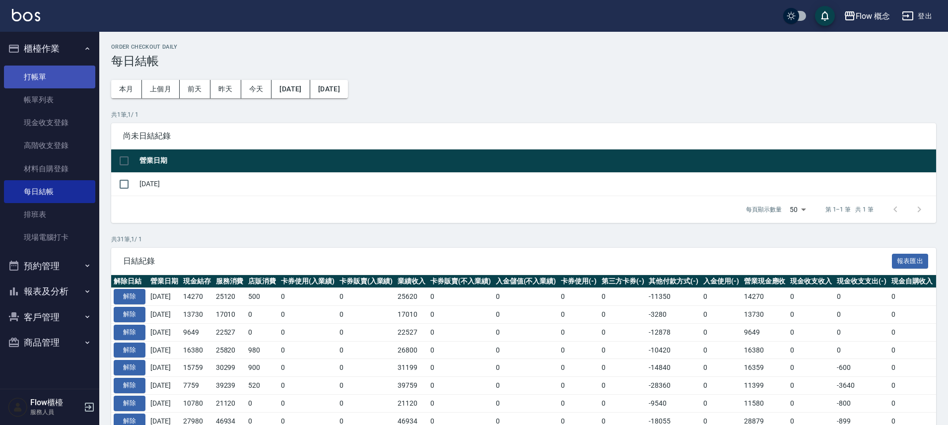
click at [62, 79] on link "打帳單" at bounding box center [49, 77] width 91 height 23
